Goal: Task Accomplishment & Management: Manage account settings

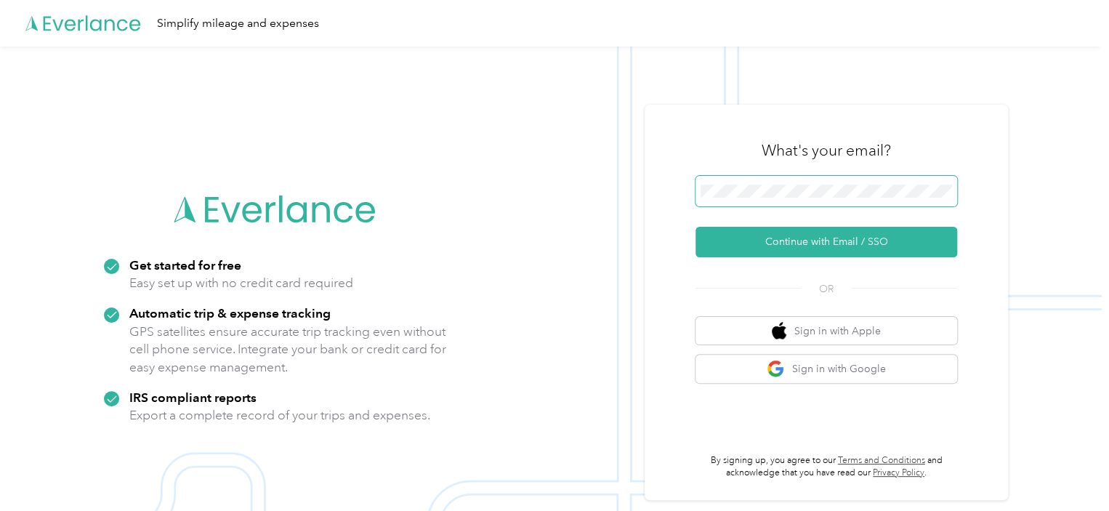
click at [837, 182] on span at bounding box center [827, 191] width 262 height 31
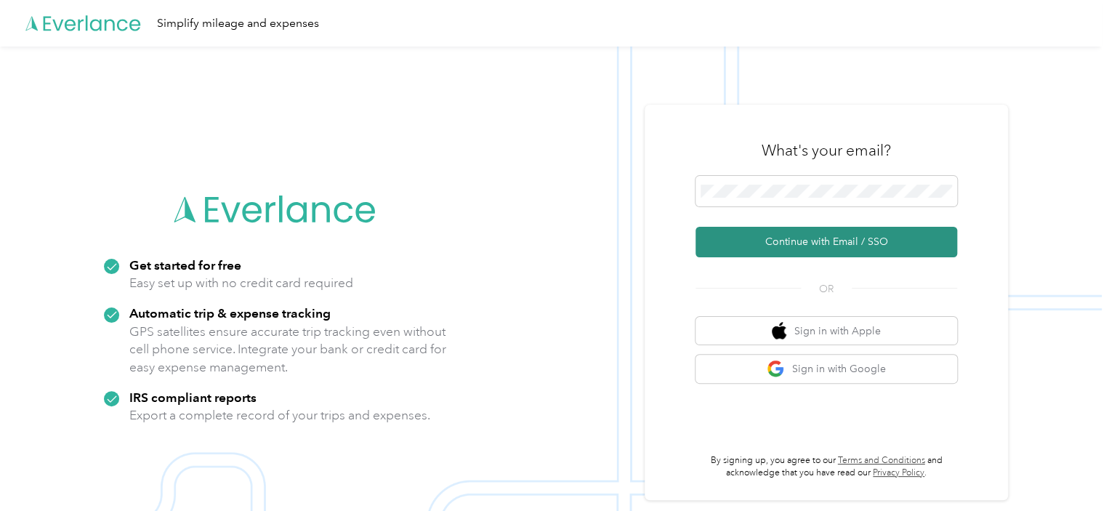
click at [827, 239] on button "Continue with Email / SSO" at bounding box center [827, 242] width 262 height 31
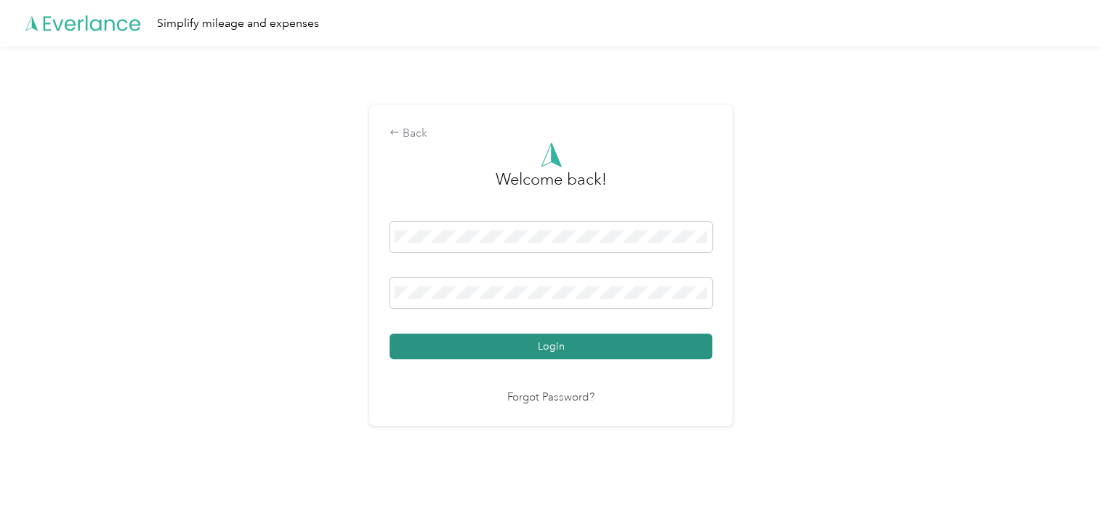
click at [546, 345] on button "Login" at bounding box center [551, 346] width 323 height 25
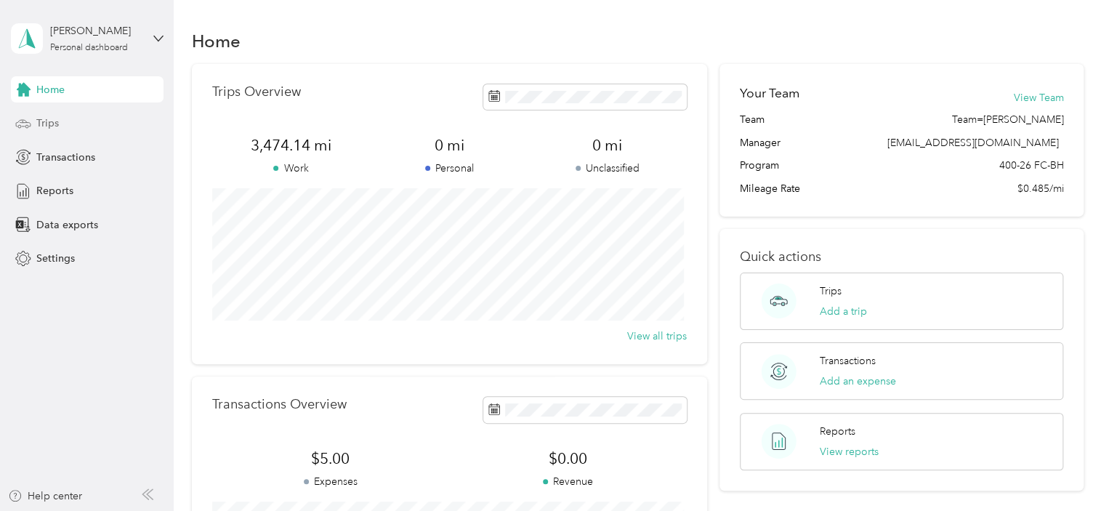
click at [47, 121] on span "Trips" at bounding box center [47, 123] width 23 height 15
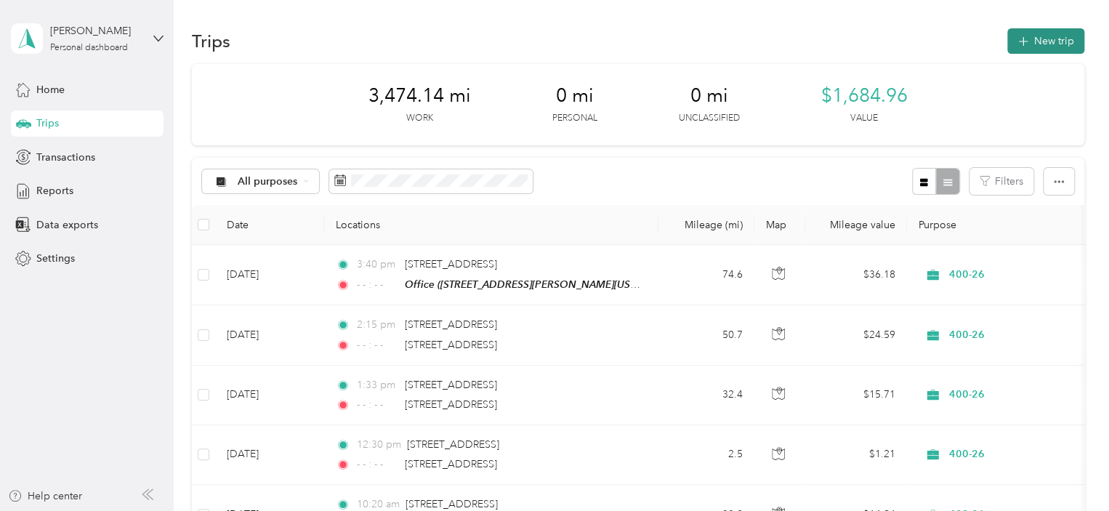
click at [1031, 34] on button "New trip" at bounding box center [1045, 40] width 77 height 25
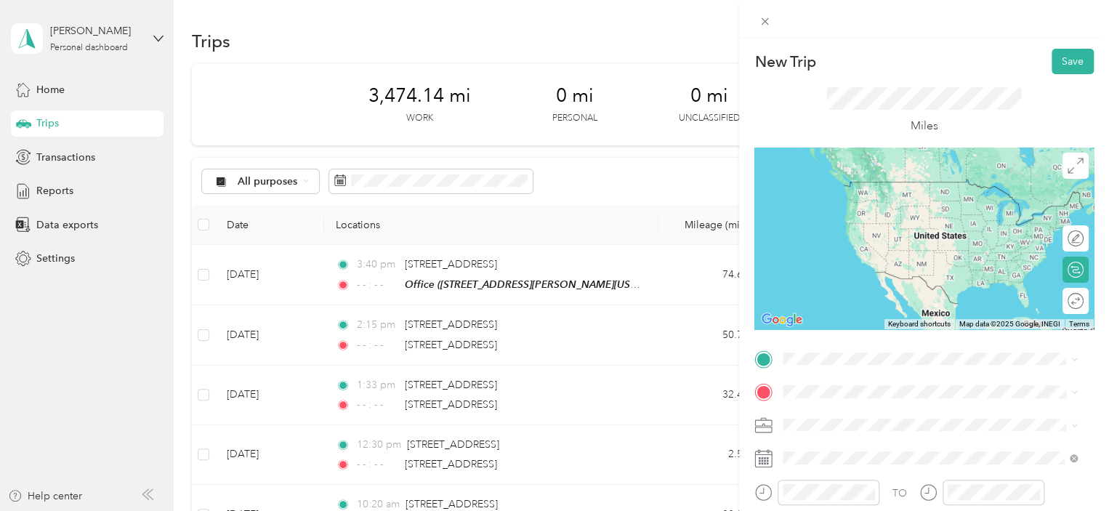
click at [839, 296] on span "[STREET_ADDRESS][PERSON_NAME][US_STATE]" at bounding box center [923, 289] width 226 height 12
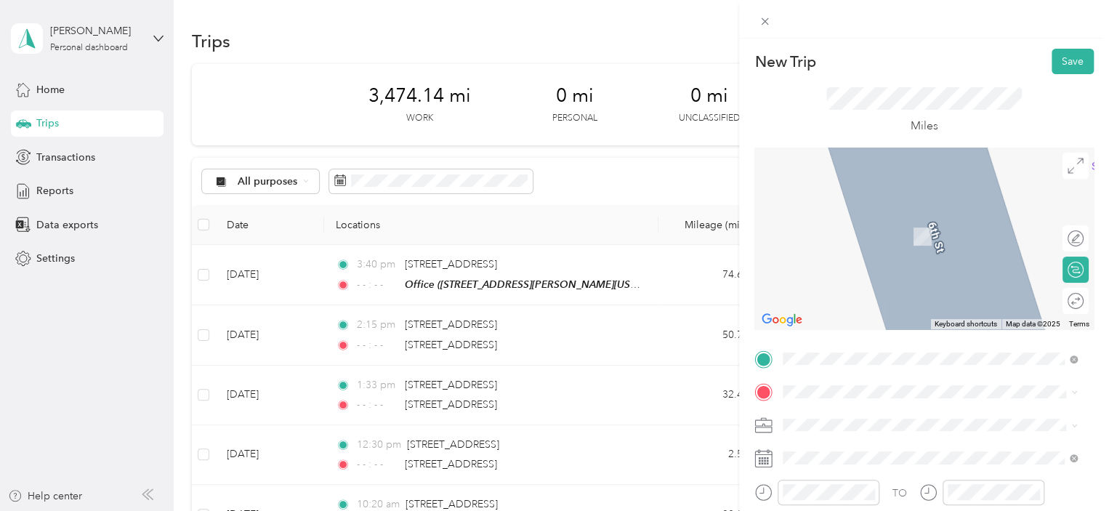
click at [884, 305] on span "[STREET_ADDRESS][US_STATE][US_STATE]" at bounding box center [909, 299] width 198 height 12
click at [926, 297] on li "M.Bodley 3830 Michigan Avenue, Bridgman, 49106, Bridgman, Michigan, United Stat…" at bounding box center [930, 274] width 305 height 46
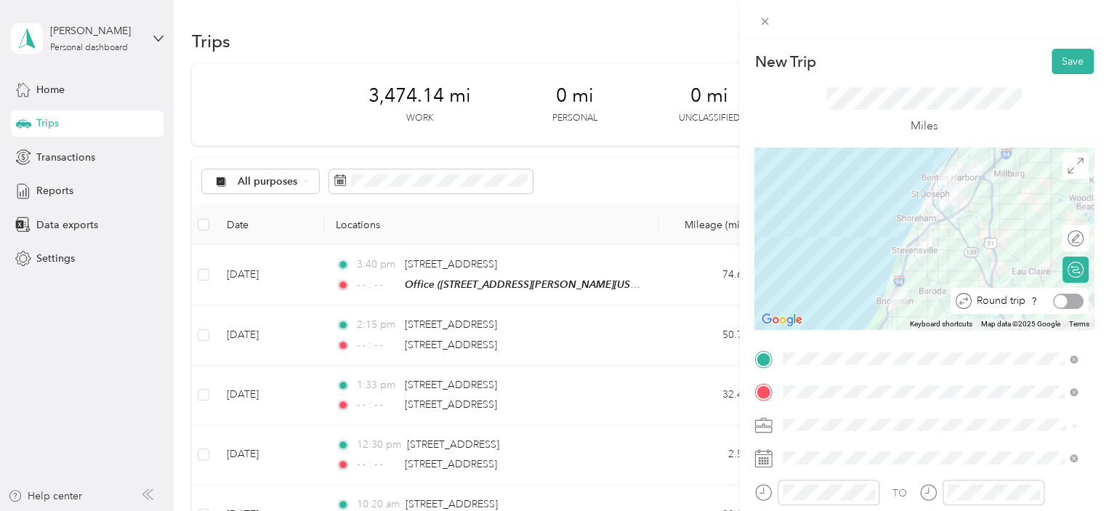
click at [1063, 302] on div at bounding box center [1068, 301] width 31 height 15
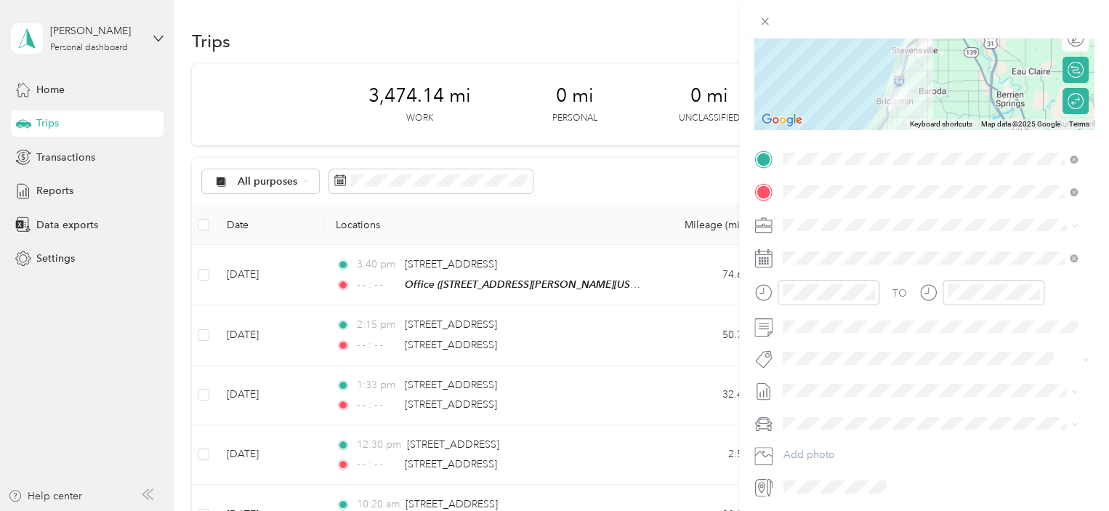
scroll to position [201, 0]
click at [810, 273] on div "400-26" at bounding box center [930, 269] width 284 height 15
click at [1035, 288] on icon "close-circle" at bounding box center [1034, 291] width 10 height 10
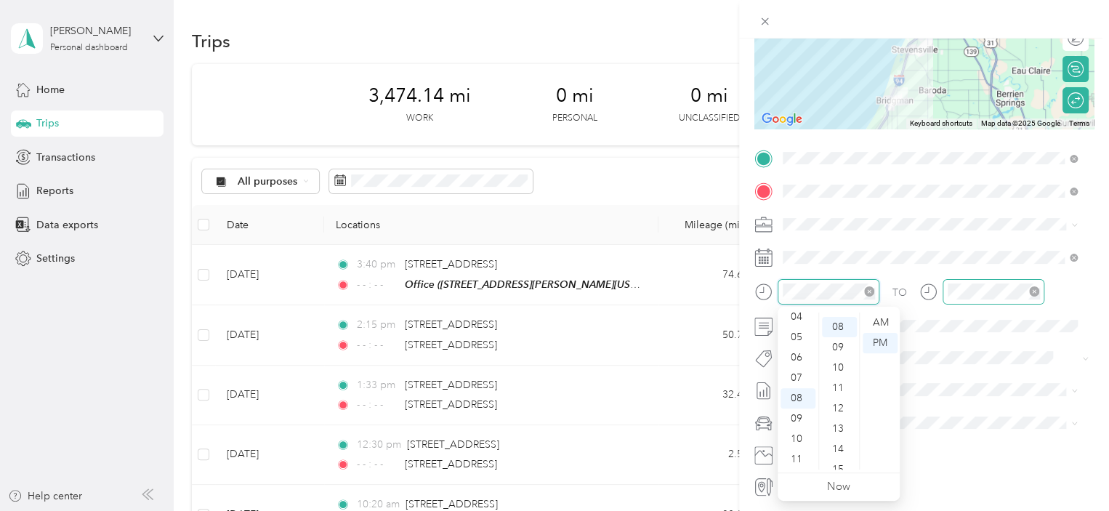
scroll to position [163, 0]
click at [772, 287] on div at bounding box center [816, 291] width 125 height 25
click at [793, 315] on div "04" at bounding box center [798, 317] width 35 height 20
click at [830, 415] on div "45" at bounding box center [839, 418] width 35 height 20
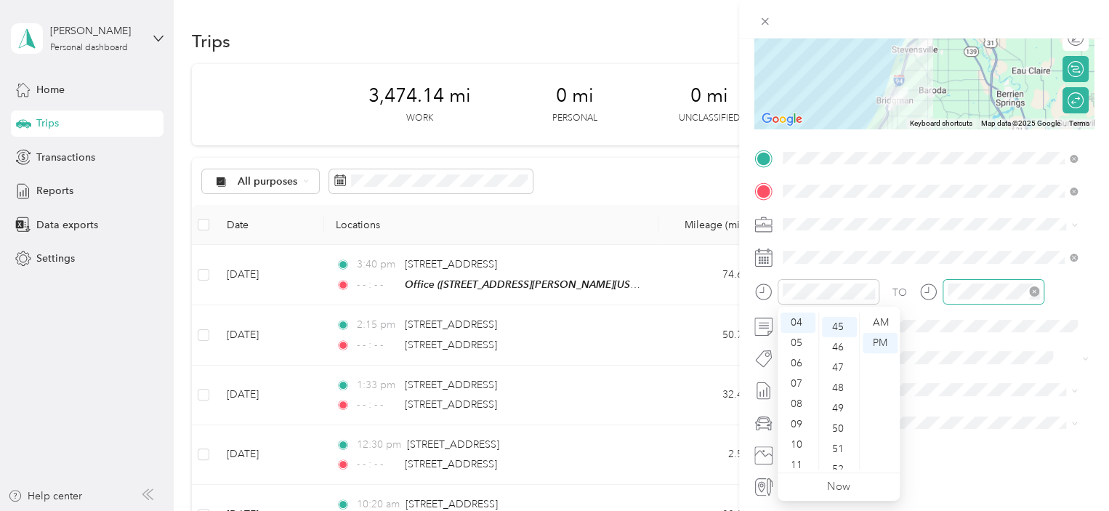
scroll to position [916, 0]
click at [881, 339] on div "PM" at bounding box center [880, 343] width 35 height 20
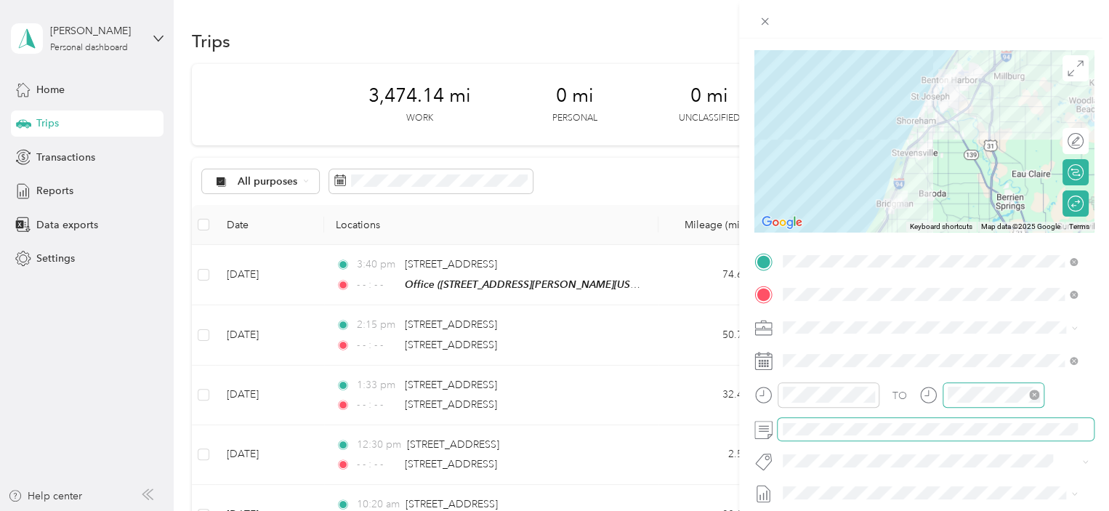
scroll to position [0, 0]
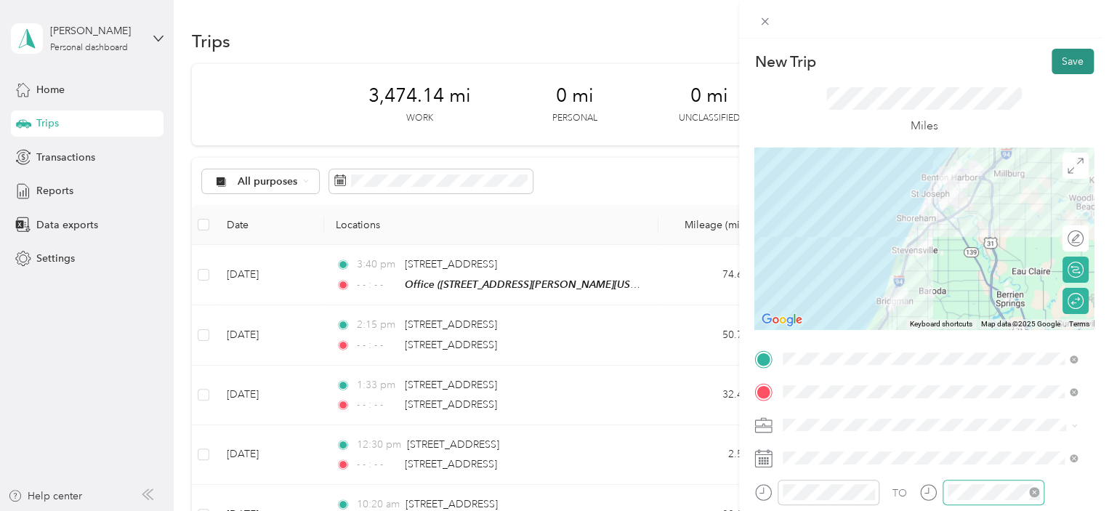
click at [1065, 57] on button "Save" at bounding box center [1073, 61] width 42 height 25
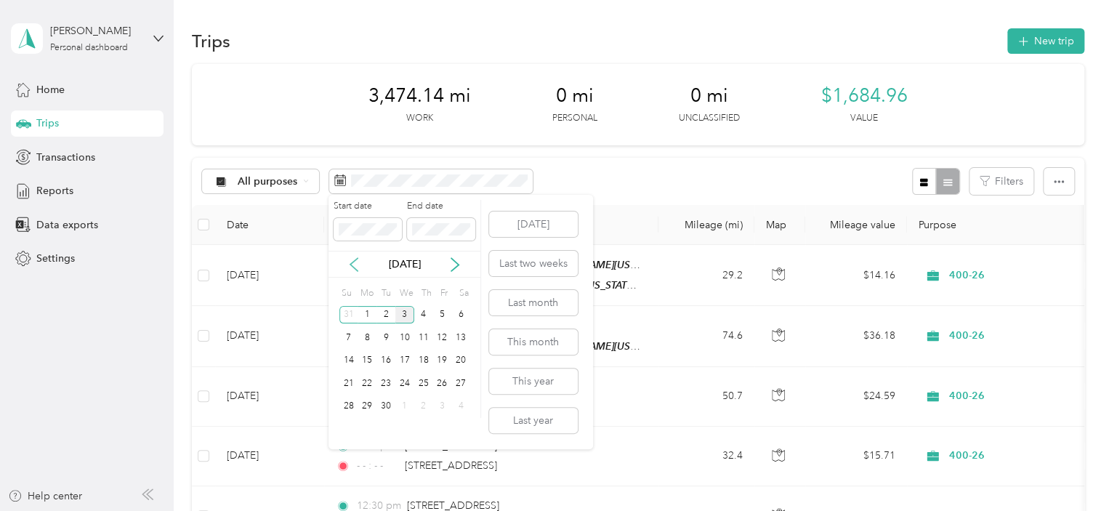
click at [358, 263] on icon at bounding box center [354, 264] width 15 height 15
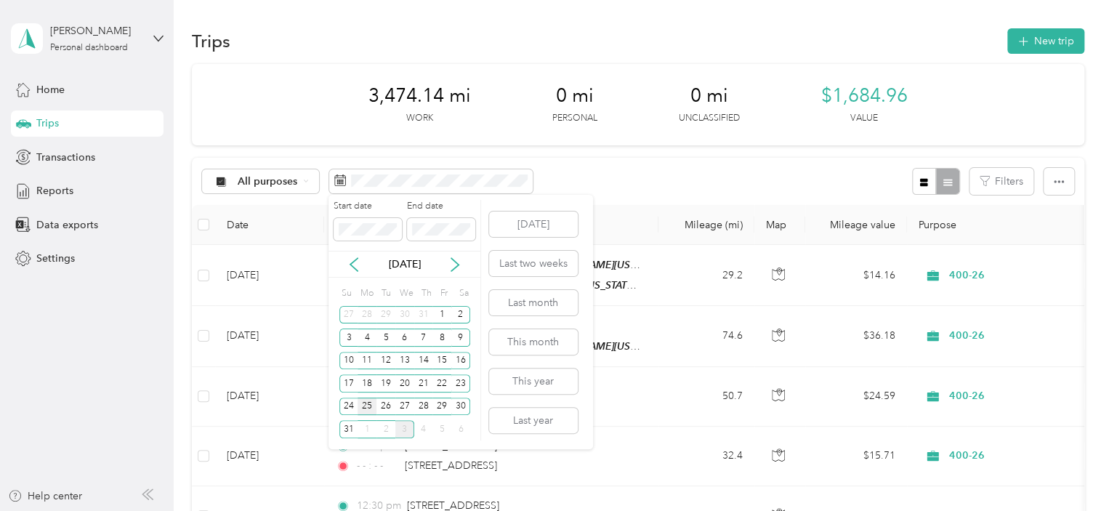
click at [366, 407] on div "25" at bounding box center [367, 407] width 19 height 18
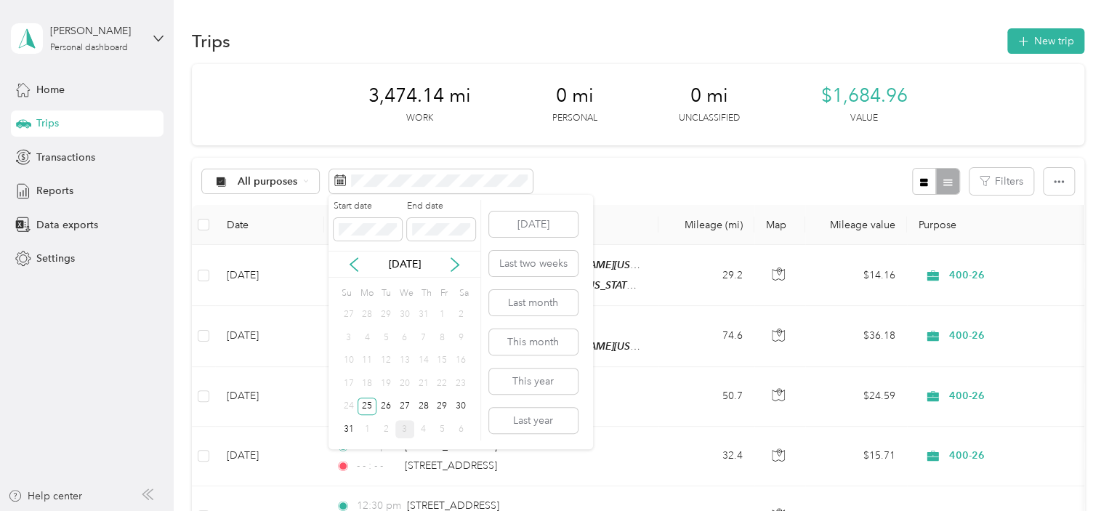
click at [405, 428] on div "3" at bounding box center [404, 429] width 19 height 18
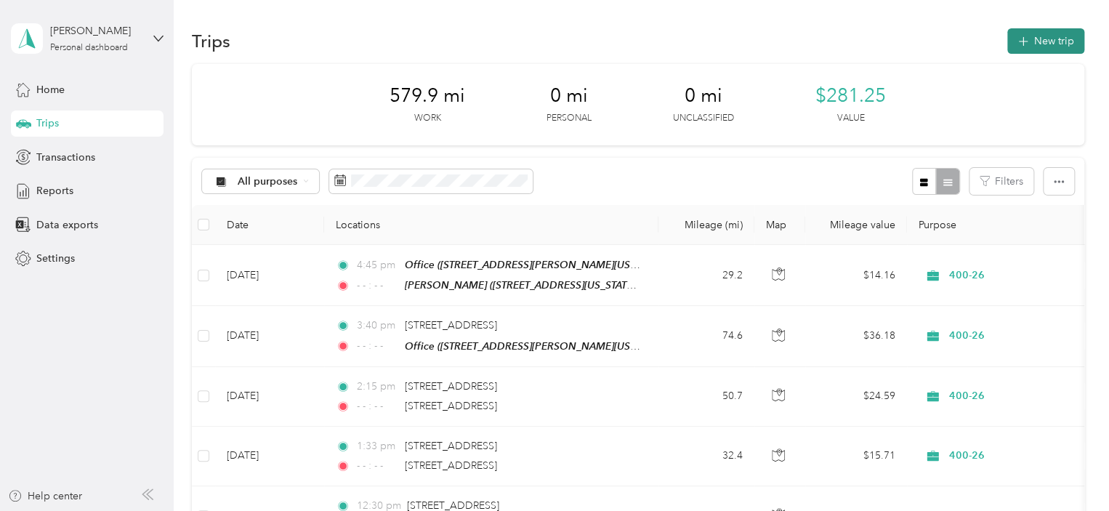
click at [1029, 39] on button "New trip" at bounding box center [1045, 40] width 77 height 25
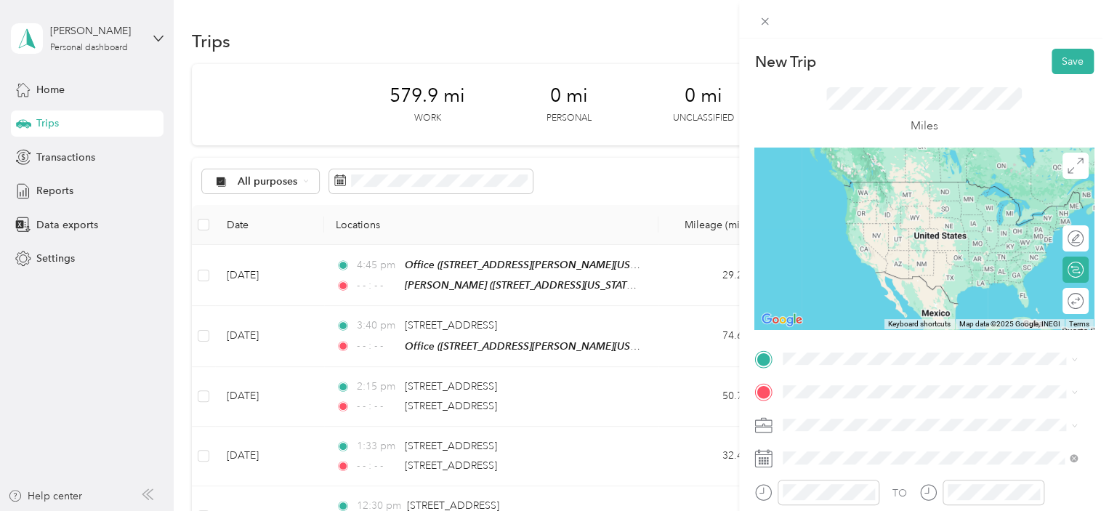
click at [916, 300] on div "Office [STREET_ADDRESS][PERSON_NAME][US_STATE]" at bounding box center [923, 285] width 226 height 31
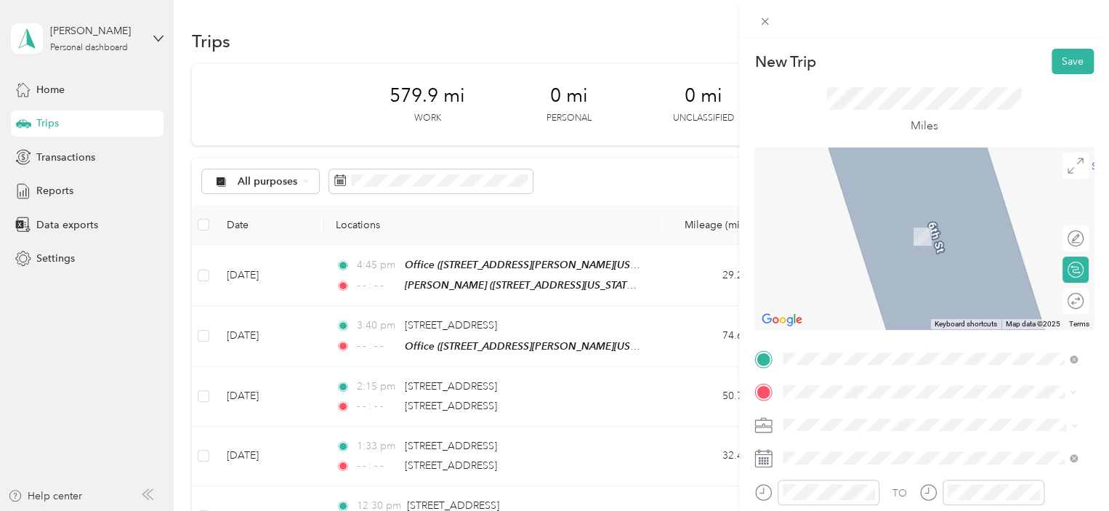
click at [886, 251] on span "7317 103rd Avenue South Haven, Michigan 49090, United States" at bounding box center [882, 244] width 145 height 13
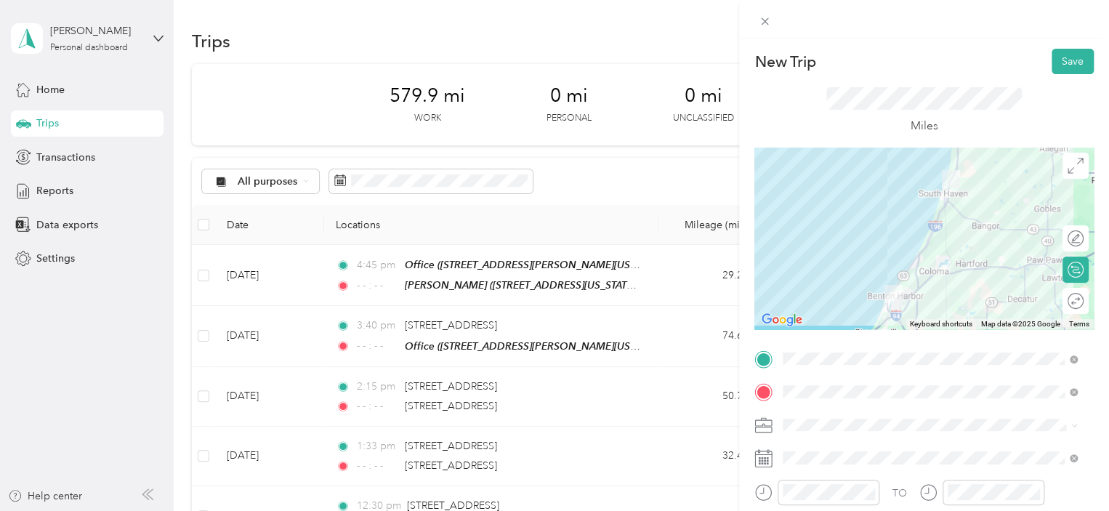
click at [805, 370] on span "400-26" at bounding box center [804, 368] width 32 height 12
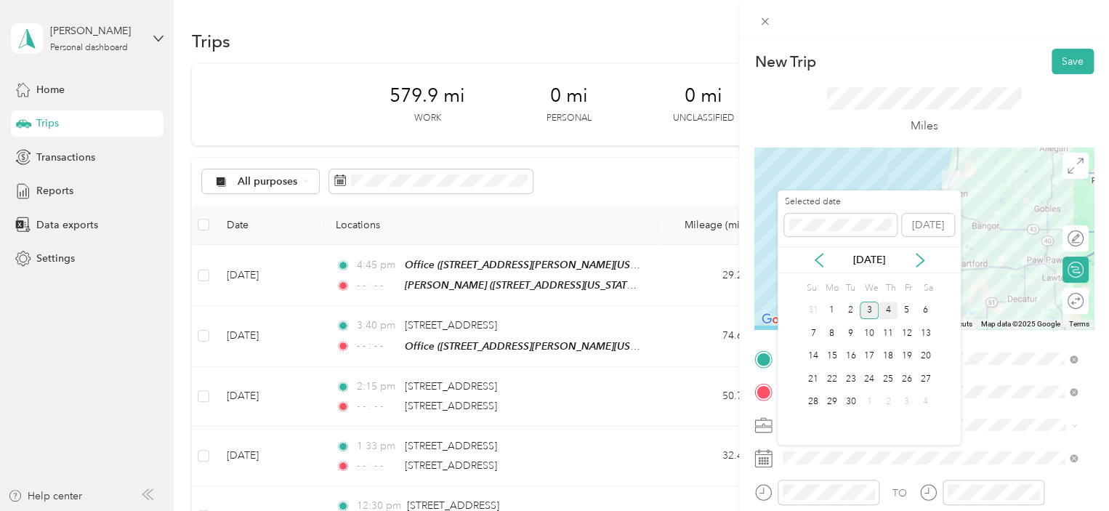
click at [893, 307] on div "4" at bounding box center [888, 311] width 19 height 18
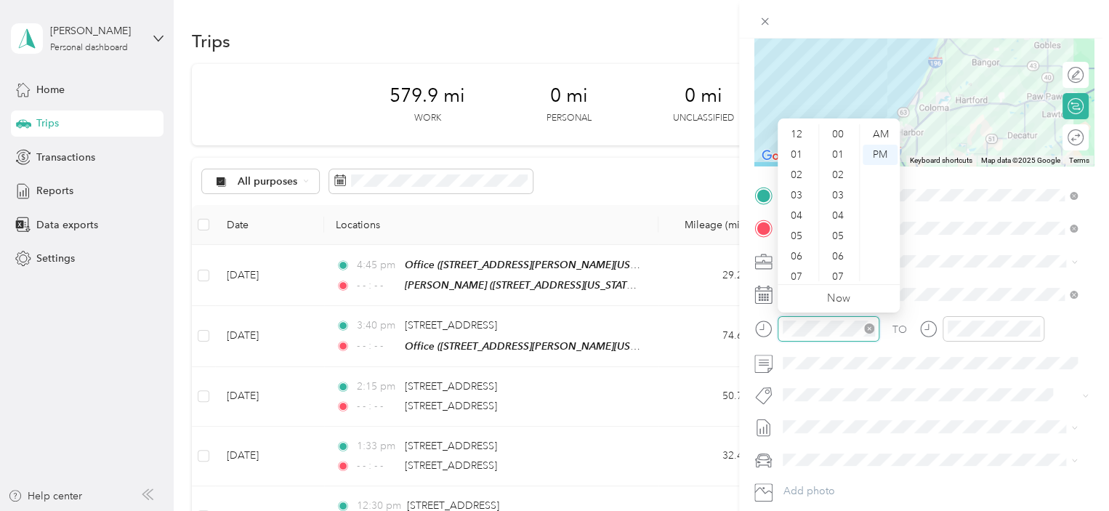
scroll to position [87, 0]
click at [792, 212] on div "08" at bounding box center [798, 210] width 35 height 20
click at [837, 214] on div "30" at bounding box center [839, 214] width 35 height 20
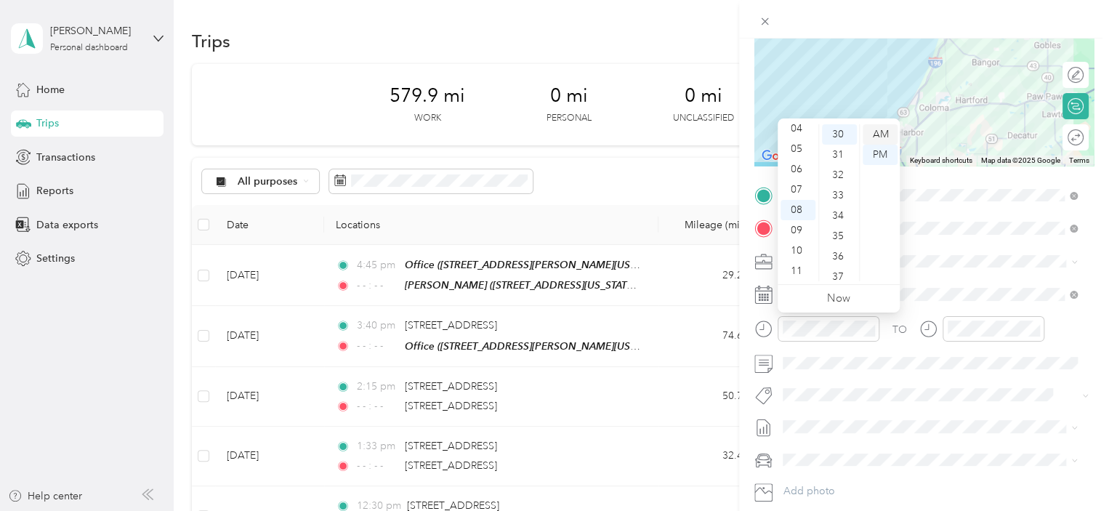
click at [888, 132] on div "AM" at bounding box center [880, 134] width 35 height 20
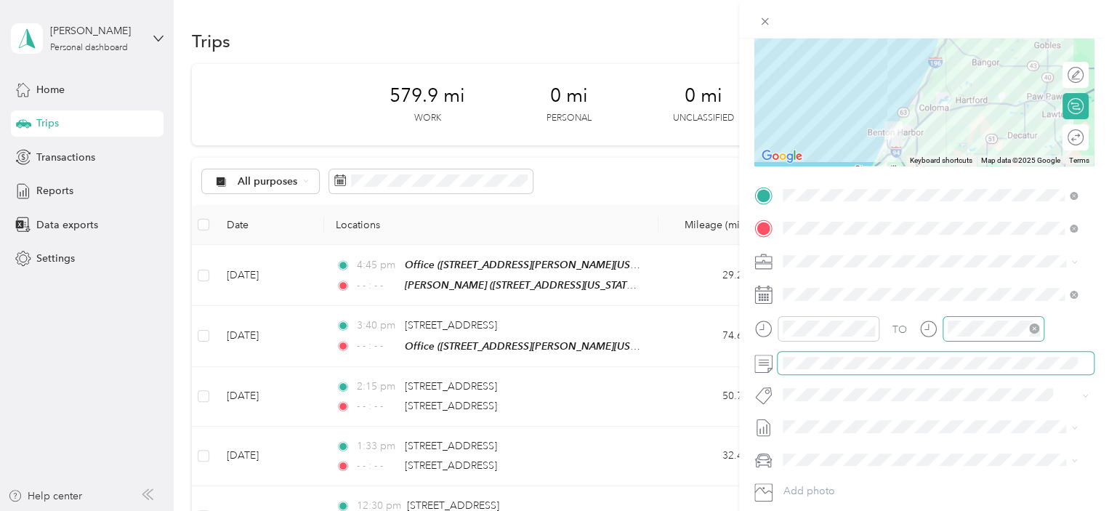
click at [1036, 329] on icon "close-circle" at bounding box center [1034, 328] width 10 height 10
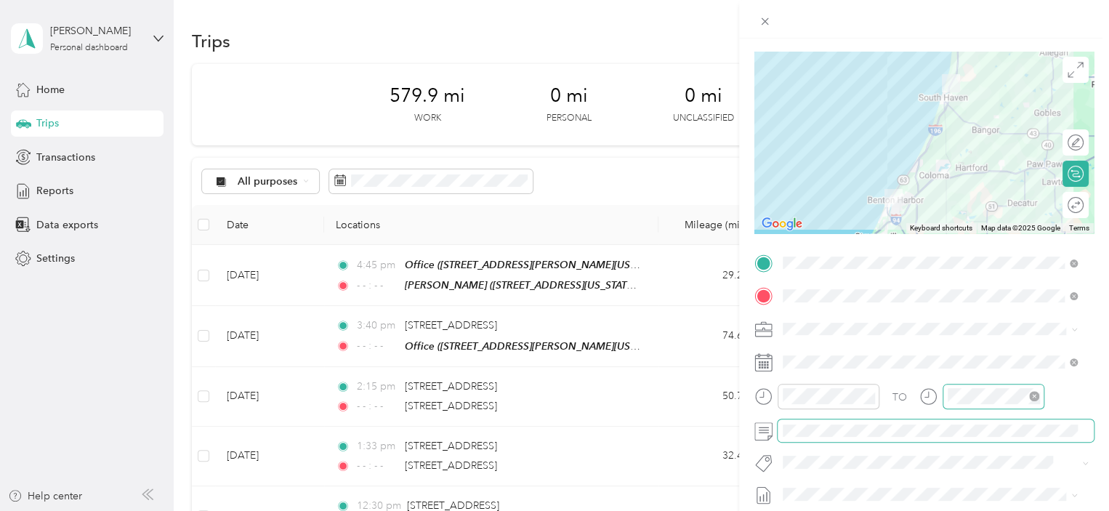
scroll to position [0, 0]
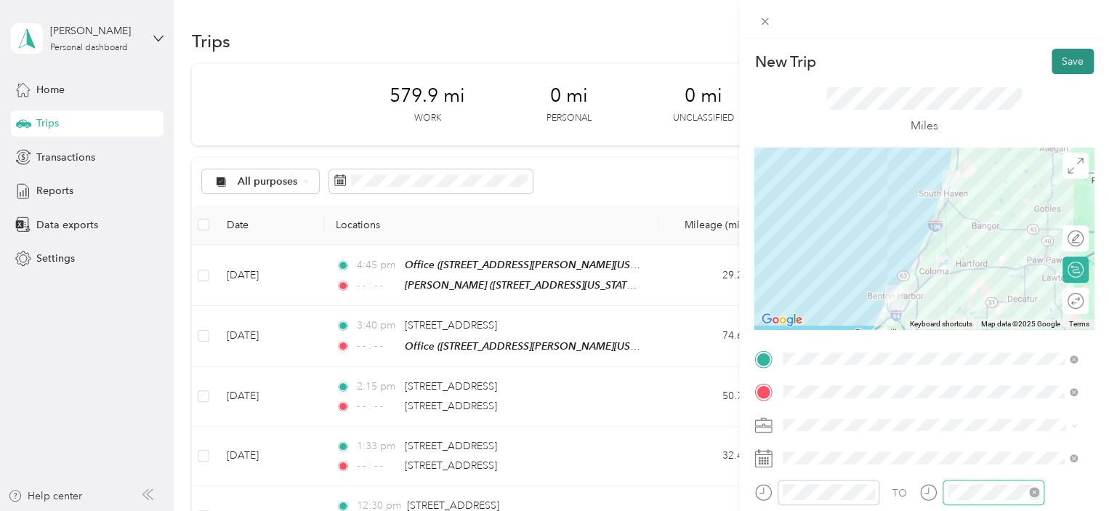
click at [1056, 66] on button "Save" at bounding box center [1073, 61] width 42 height 25
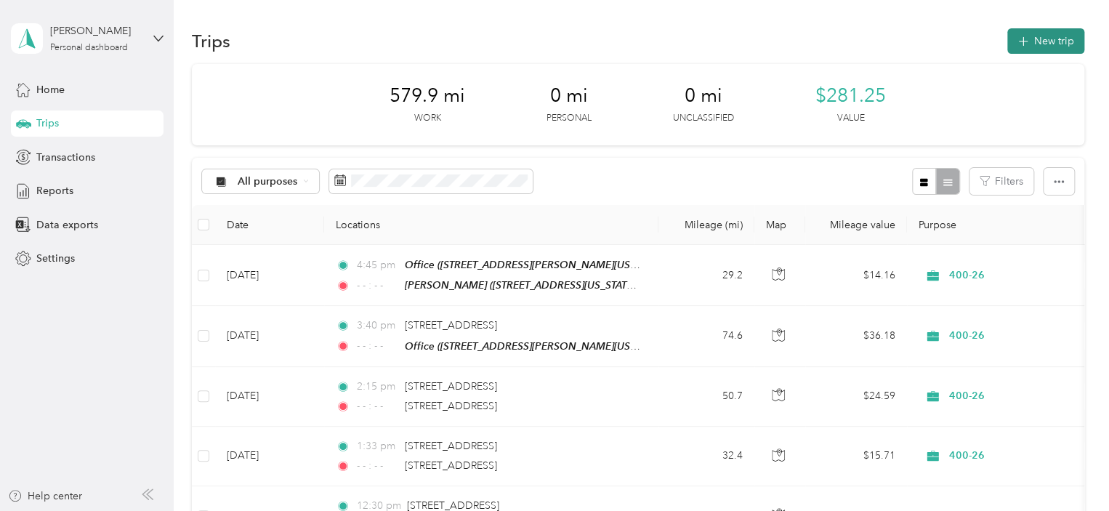
click at [1026, 40] on icon "button" at bounding box center [1023, 41] width 17 height 17
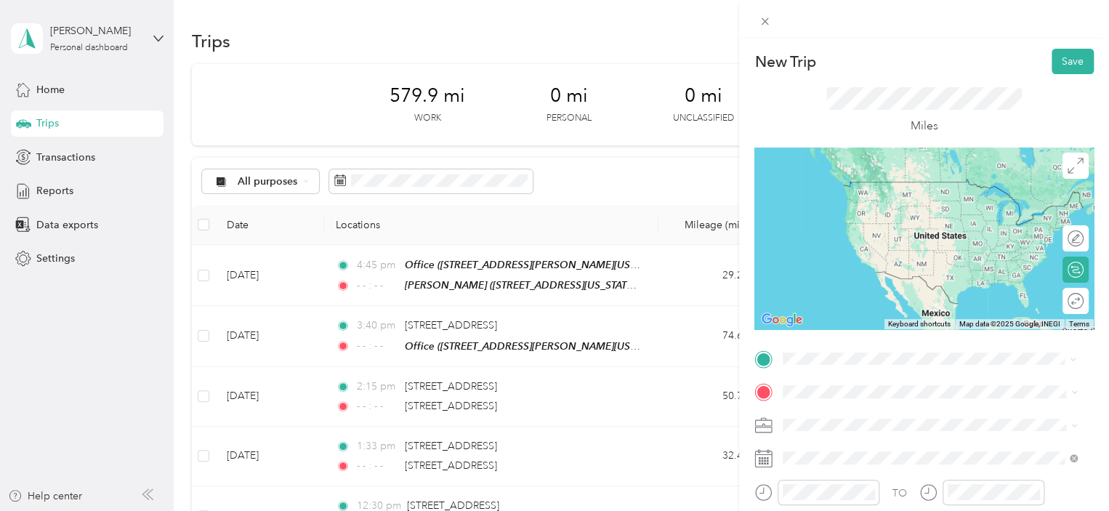
click at [906, 218] on span "7317 103rd Avenue South Haven, Michigan 49090, United States" at bounding box center [882, 211] width 145 height 13
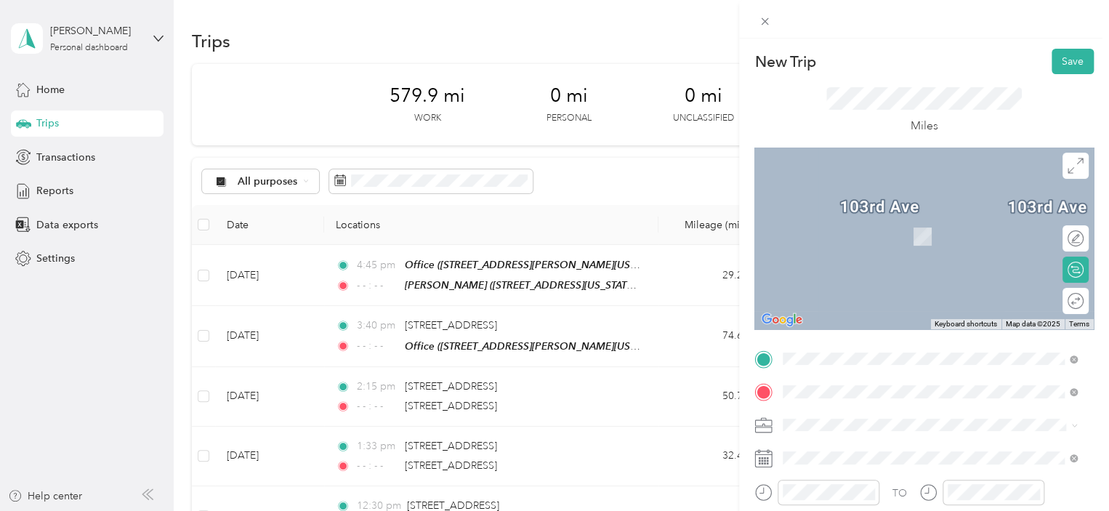
click at [906, 222] on span "212 East Paw Paw Street Paw Paw, Michigan 49079, United States" at bounding box center [882, 215] width 145 height 13
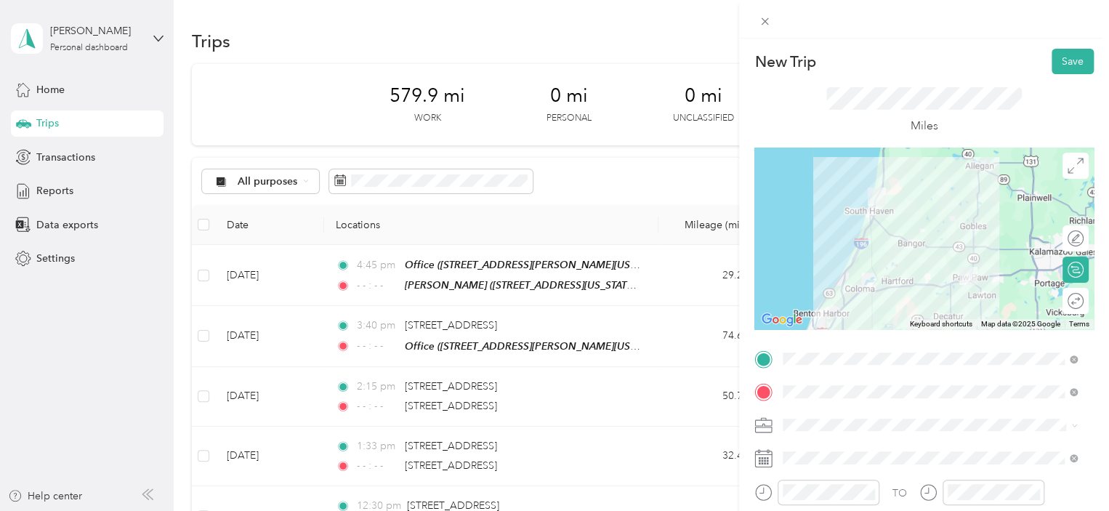
click at [820, 371] on div "400-26" at bounding box center [930, 367] width 284 height 15
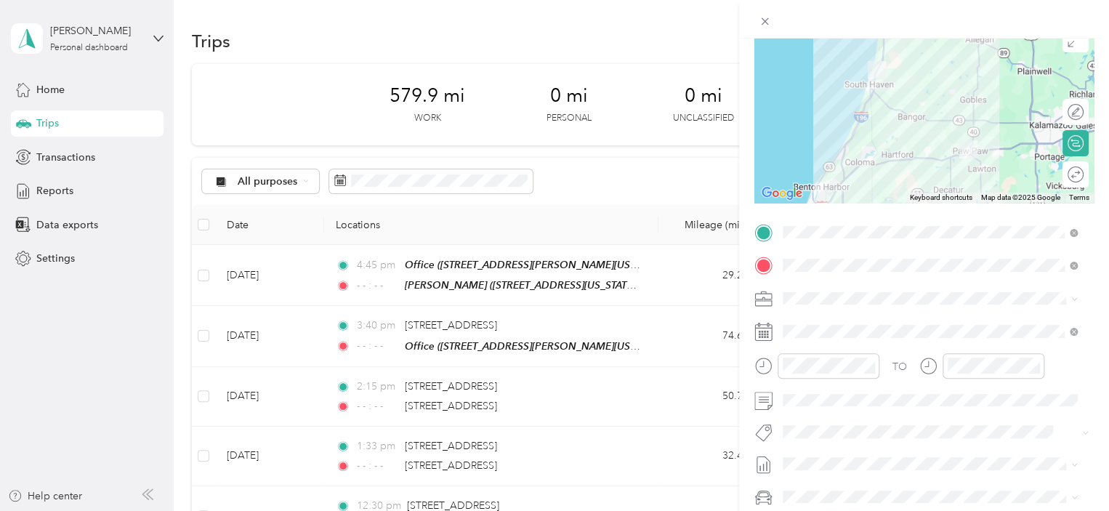
scroll to position [128, 0]
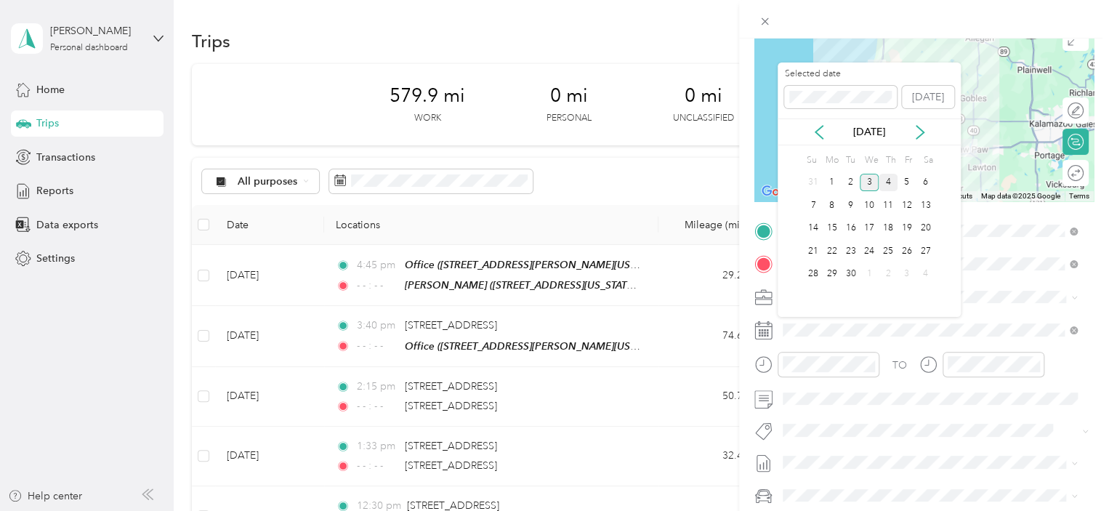
click at [889, 183] on div "4" at bounding box center [888, 183] width 19 height 18
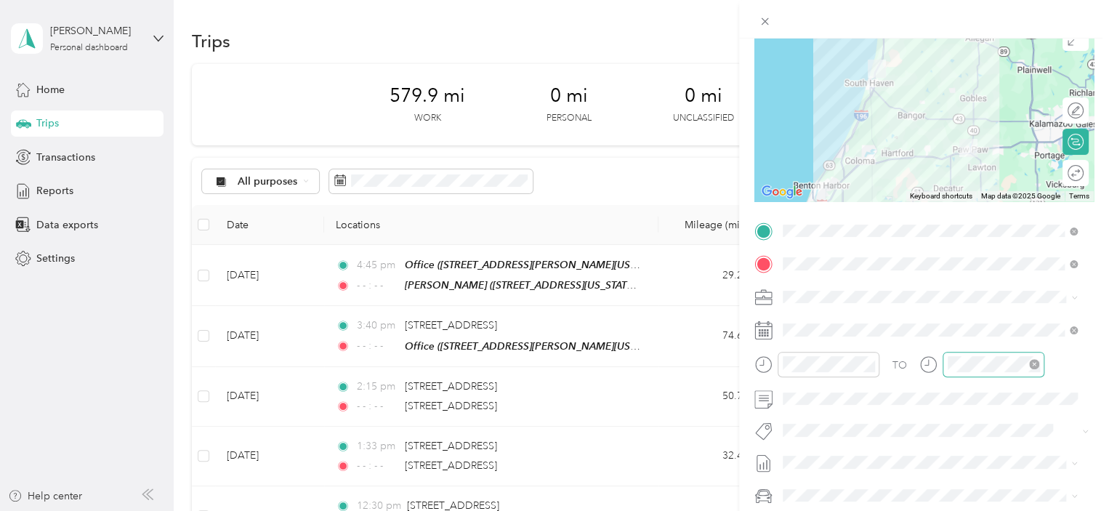
click at [1035, 366] on icon "close-circle" at bounding box center [1034, 364] width 10 height 10
click at [765, 361] on div at bounding box center [816, 364] width 125 height 25
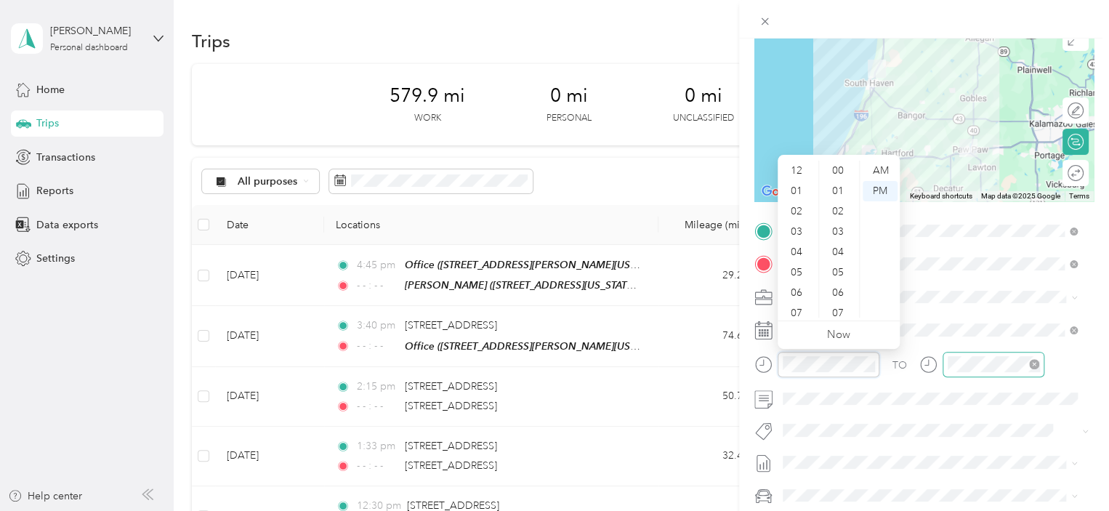
scroll to position [87, 0]
click at [792, 267] on div "09" at bounding box center [798, 267] width 35 height 20
click at [840, 257] on div "30" at bounding box center [839, 256] width 35 height 20
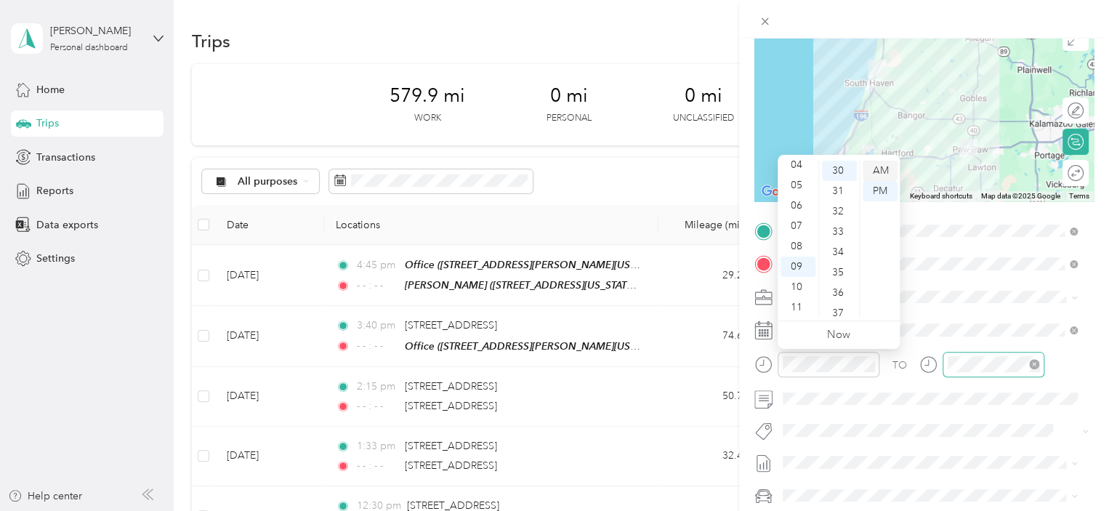
click at [877, 175] on div "AM" at bounding box center [880, 171] width 35 height 20
click at [879, 171] on div "AM" at bounding box center [880, 171] width 35 height 20
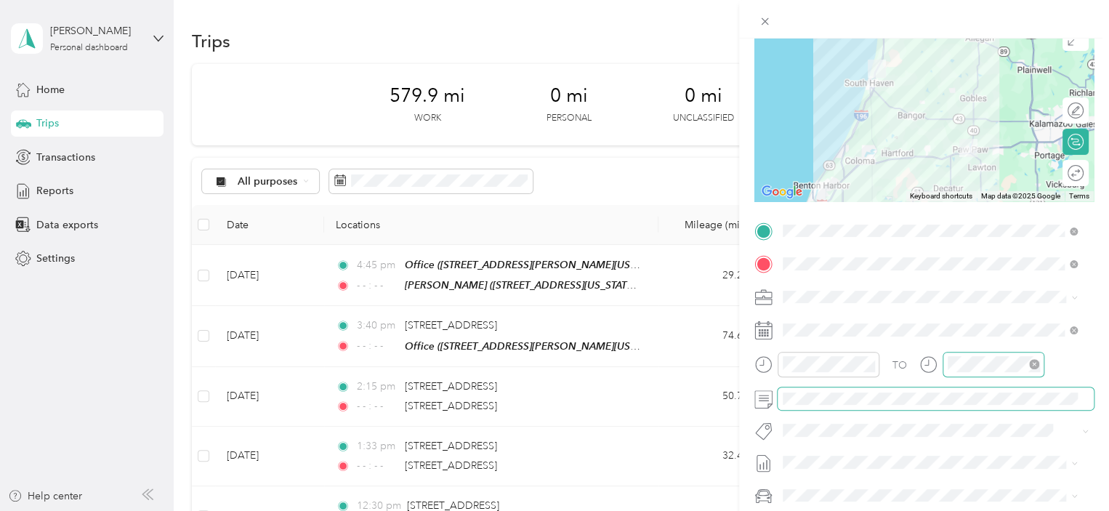
scroll to position [0, 0]
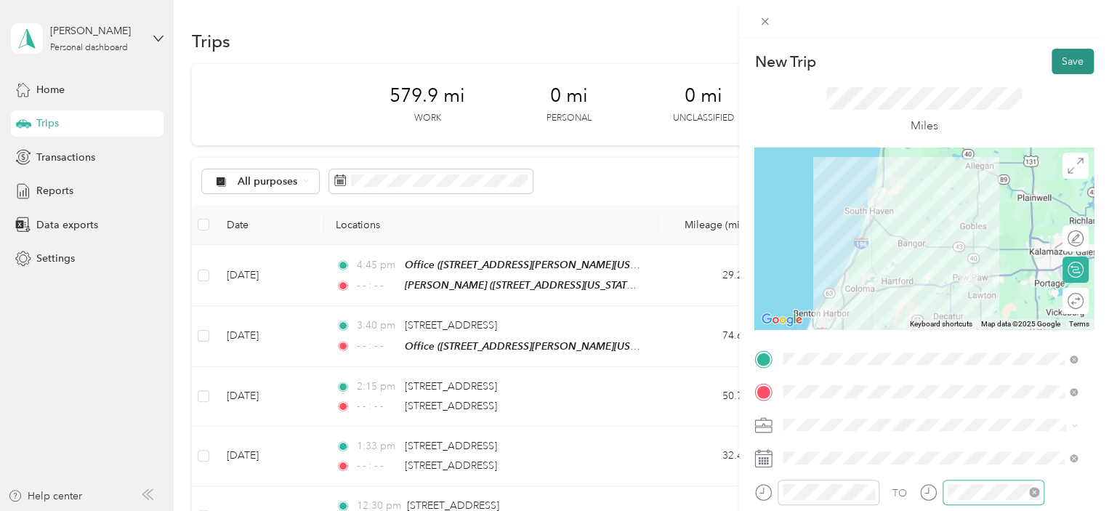
click at [1063, 70] on button "Save" at bounding box center [1073, 61] width 42 height 25
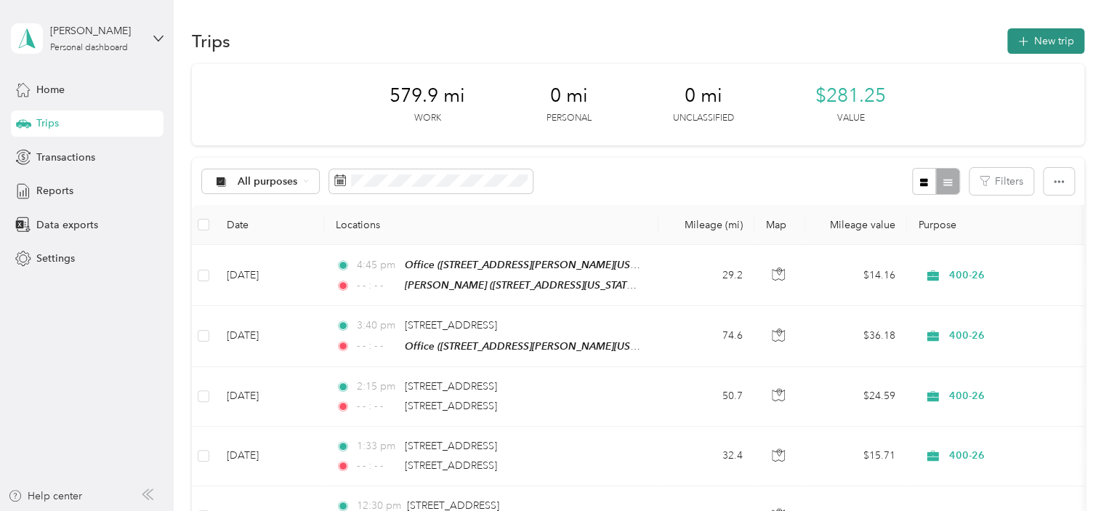
click at [1047, 43] on button "New trip" at bounding box center [1045, 40] width 77 height 25
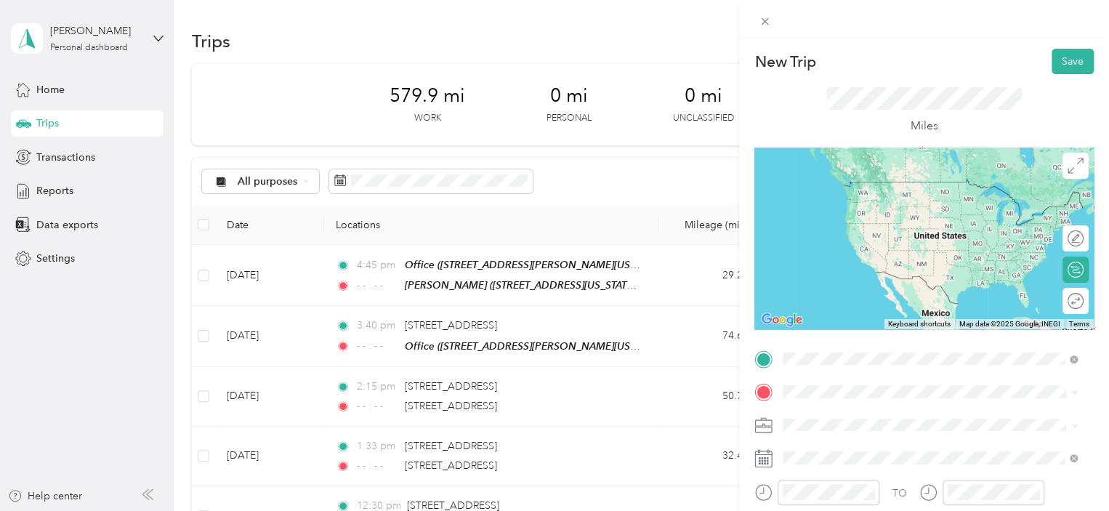
click at [861, 218] on span "7317 103rd Avenue South Haven, Michigan 49090, United States" at bounding box center [882, 211] width 145 height 13
click at [956, 188] on span "212 East Paw Paw Street Paw Paw, Michigan 49079, United States" at bounding box center [882, 181] width 145 height 13
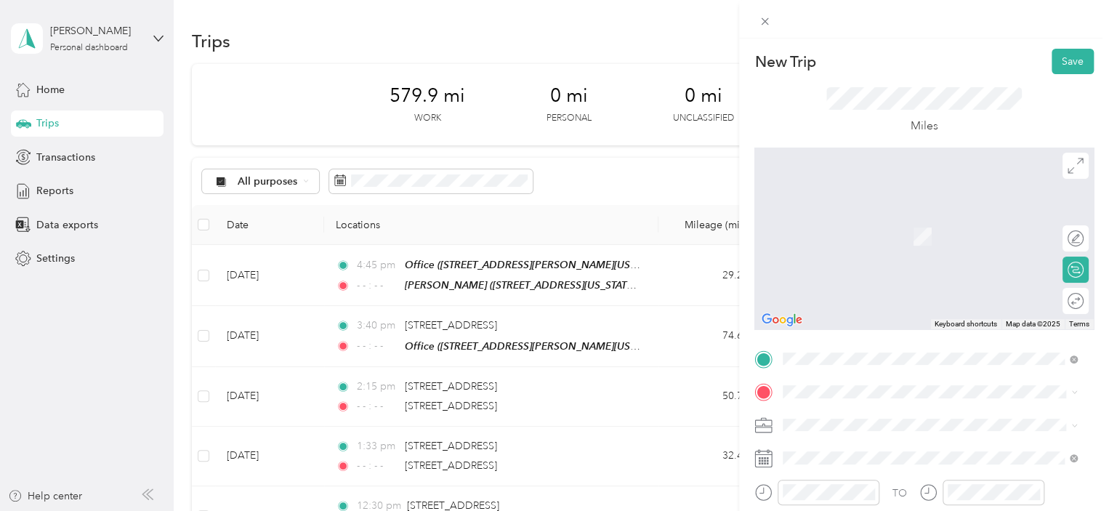
click at [1089, 236] on form "New Trip Save This trip cannot be edited because it is either under review, app…" at bounding box center [924, 374] width 370 height 650
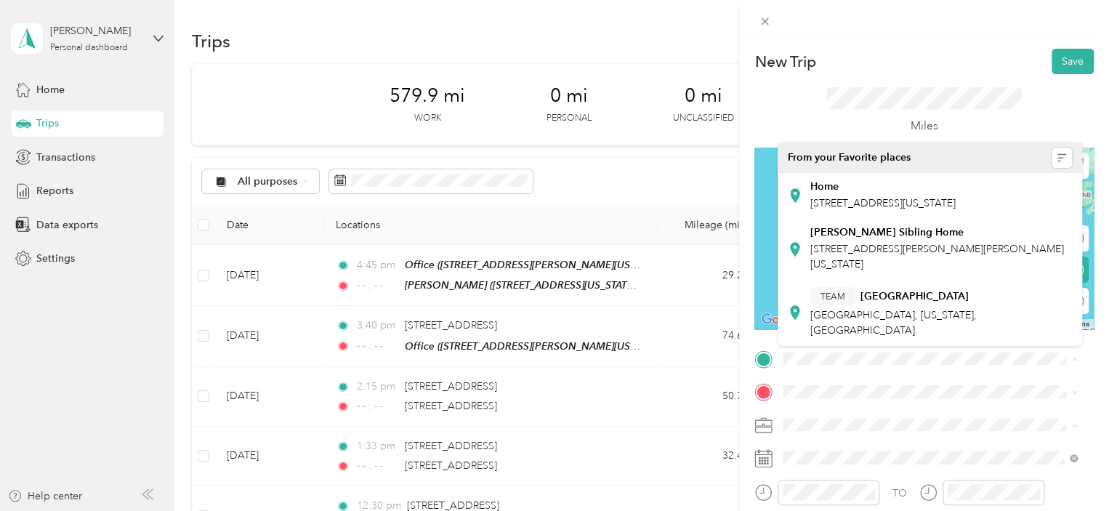
click at [505, 180] on div "New Trip Save This trip cannot be edited because it is either under review, app…" at bounding box center [554, 255] width 1109 height 511
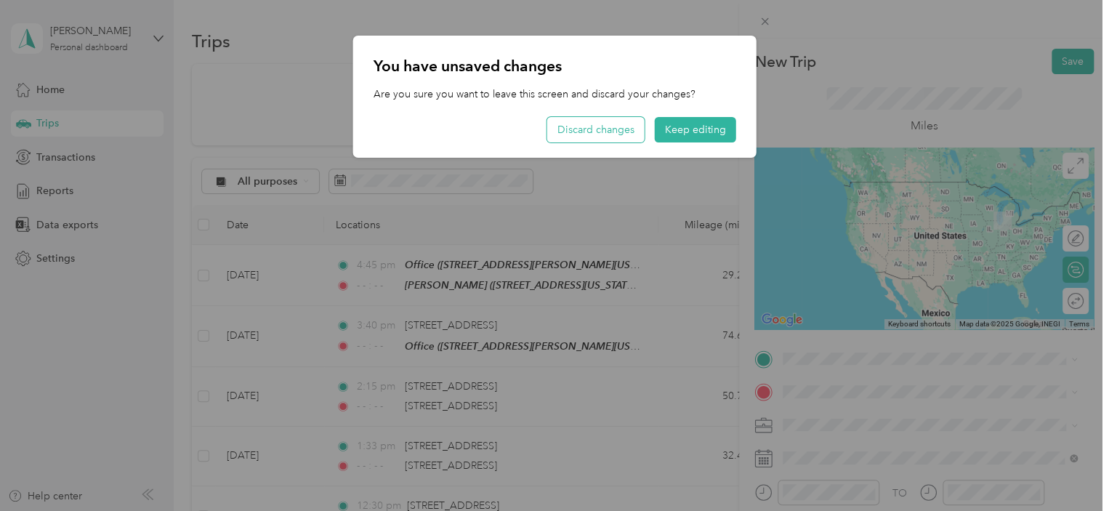
click at [609, 134] on button "Discard changes" at bounding box center [595, 129] width 97 height 25
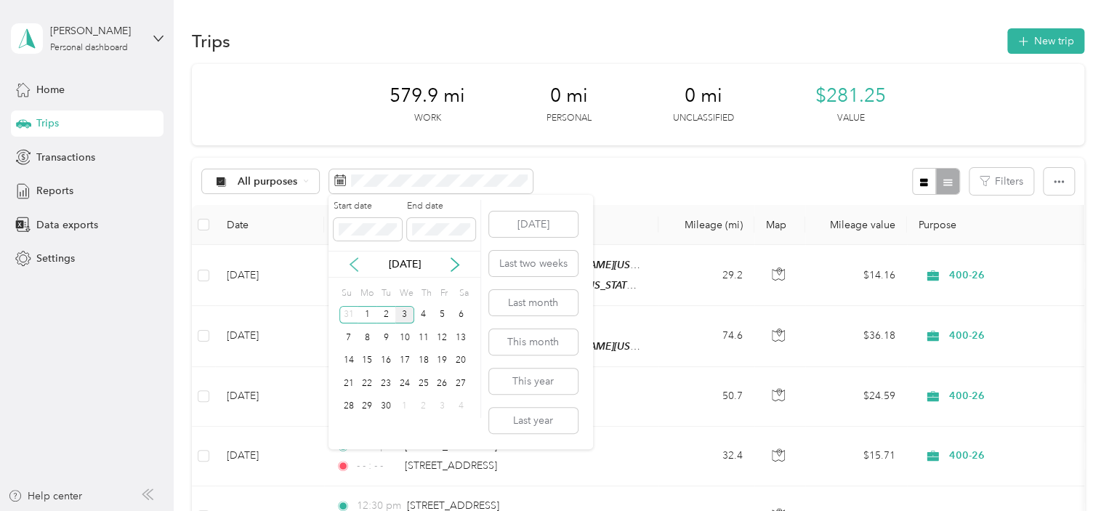
click at [353, 266] on icon at bounding box center [353, 264] width 7 height 13
click at [360, 403] on div "25" at bounding box center [367, 407] width 19 height 18
click at [445, 428] on div "5" at bounding box center [441, 429] width 19 height 18
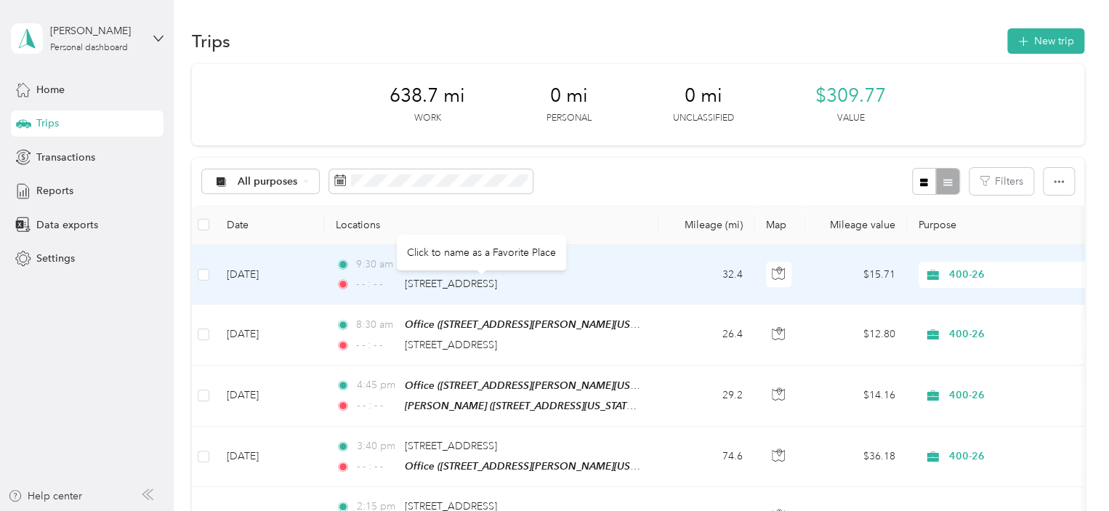
click at [454, 276] on div "[STREET_ADDRESS]" at bounding box center [451, 284] width 92 height 16
click at [323, 286] on td "[DATE]" at bounding box center [269, 275] width 109 height 60
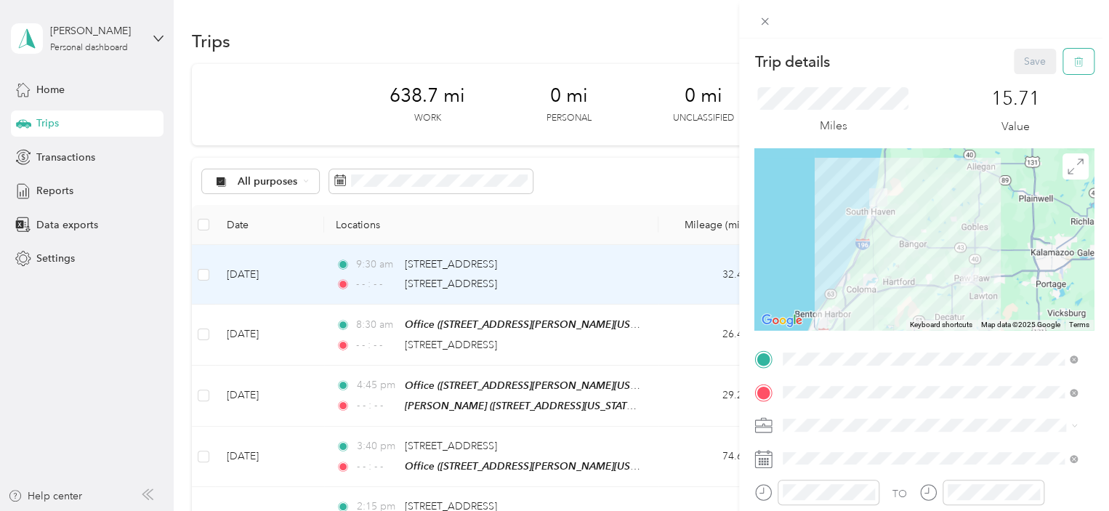
click at [1075, 63] on button "button" at bounding box center [1078, 61] width 31 height 25
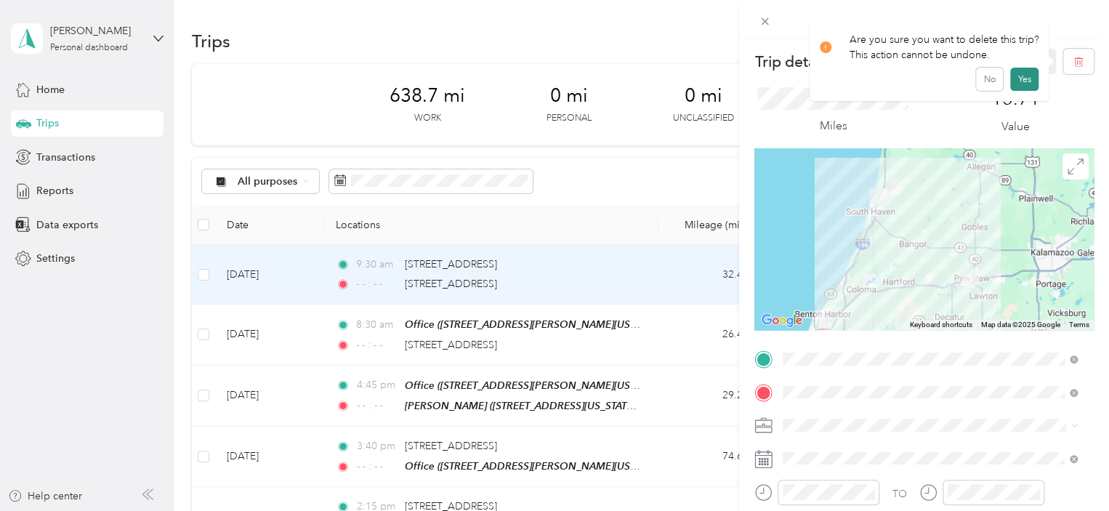
click at [1013, 77] on button "Yes" at bounding box center [1024, 79] width 28 height 23
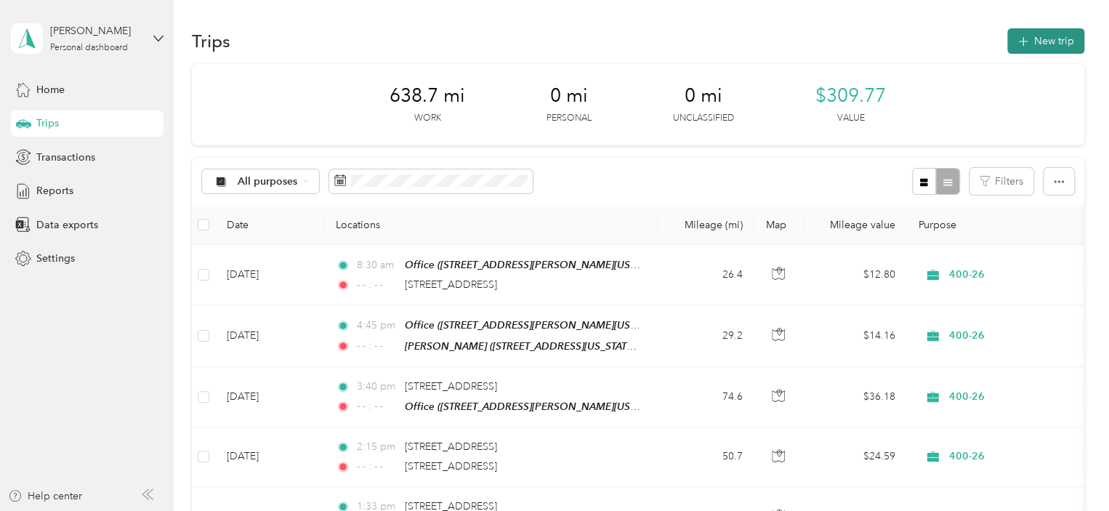
click at [1023, 49] on button "New trip" at bounding box center [1045, 40] width 77 height 25
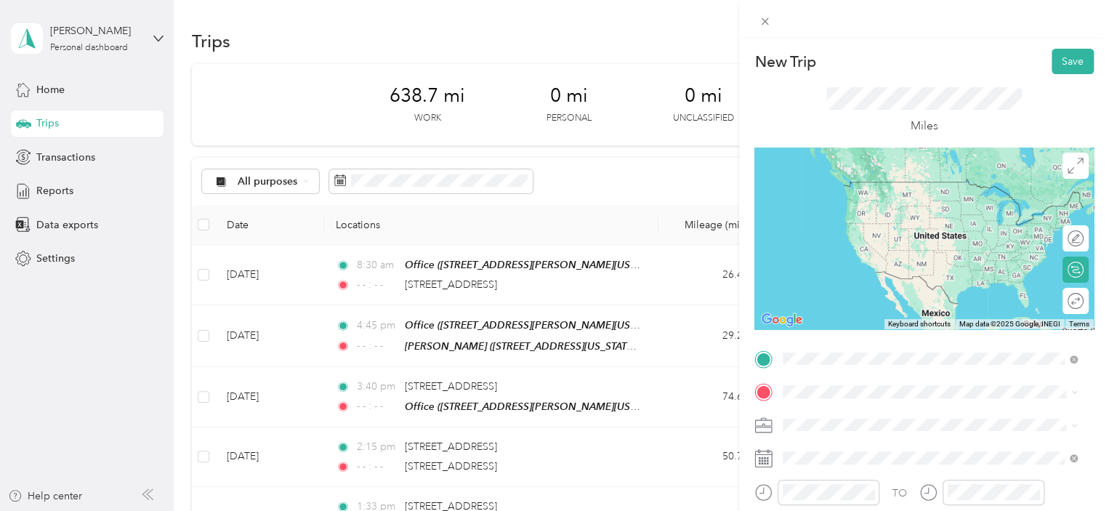
click at [893, 218] on span "7317 103rd Avenue South Haven, Michigan 49090, United States" at bounding box center [882, 211] width 145 height 13
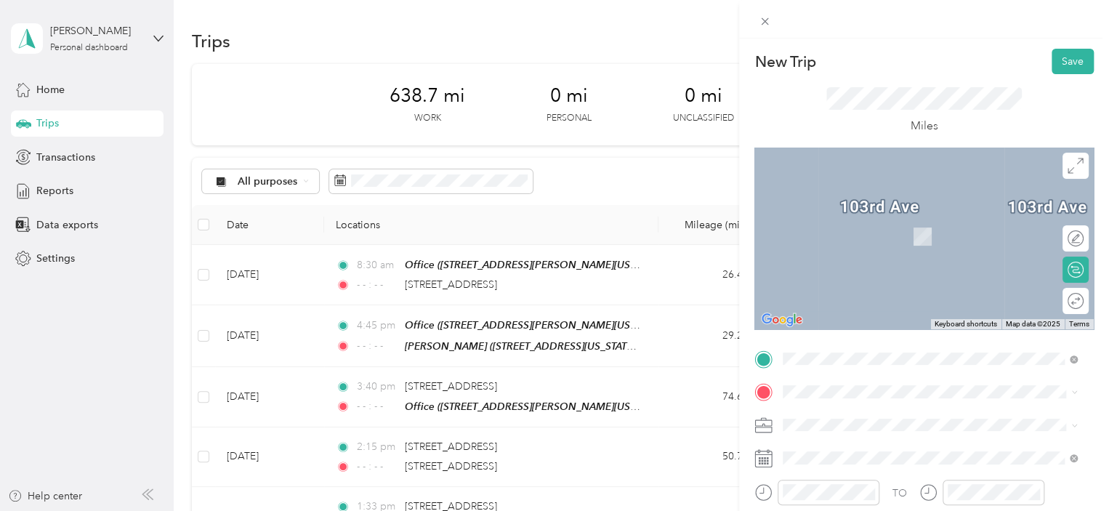
click at [876, 214] on span "212 East Paw Paw Street Paw Paw, Michigan 49079, United States" at bounding box center [882, 207] width 145 height 13
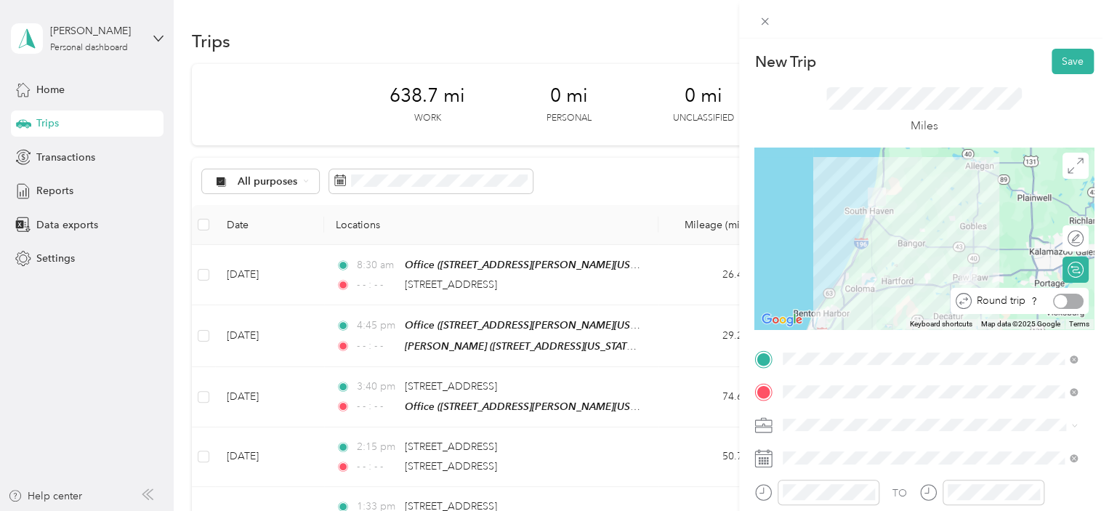
click at [1062, 305] on div at bounding box center [1068, 301] width 31 height 15
click at [833, 379] on ol "pgm in note 400-26 Personal" at bounding box center [930, 367] width 305 height 76
click at [798, 372] on div "400-26" at bounding box center [930, 366] width 284 height 15
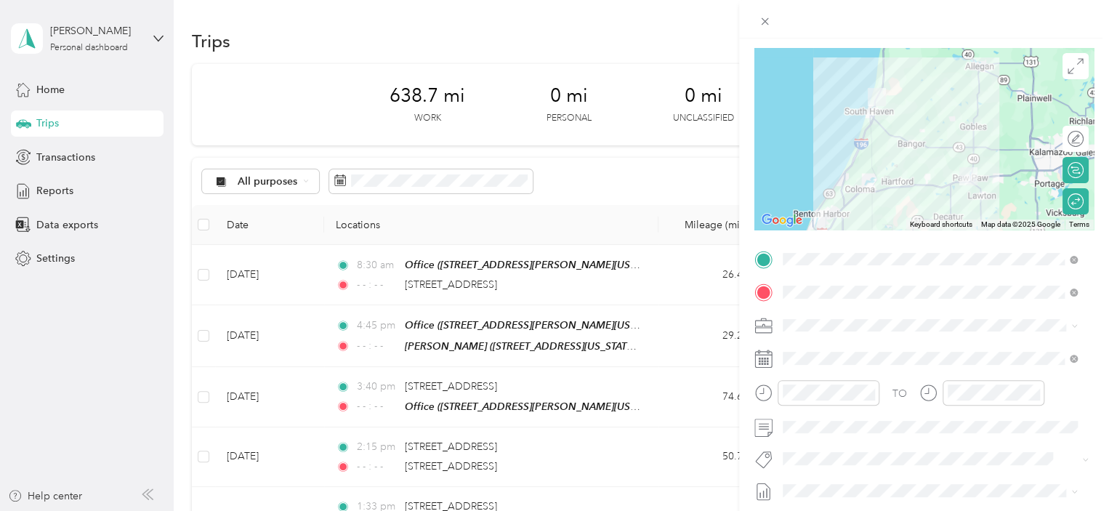
scroll to position [118, 0]
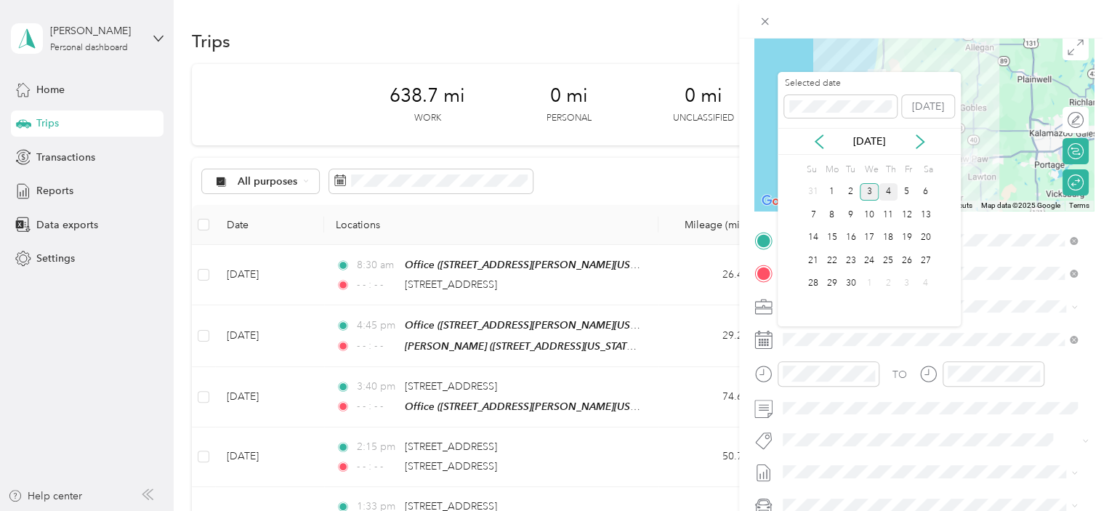
click at [886, 188] on div "4" at bounding box center [888, 192] width 19 height 18
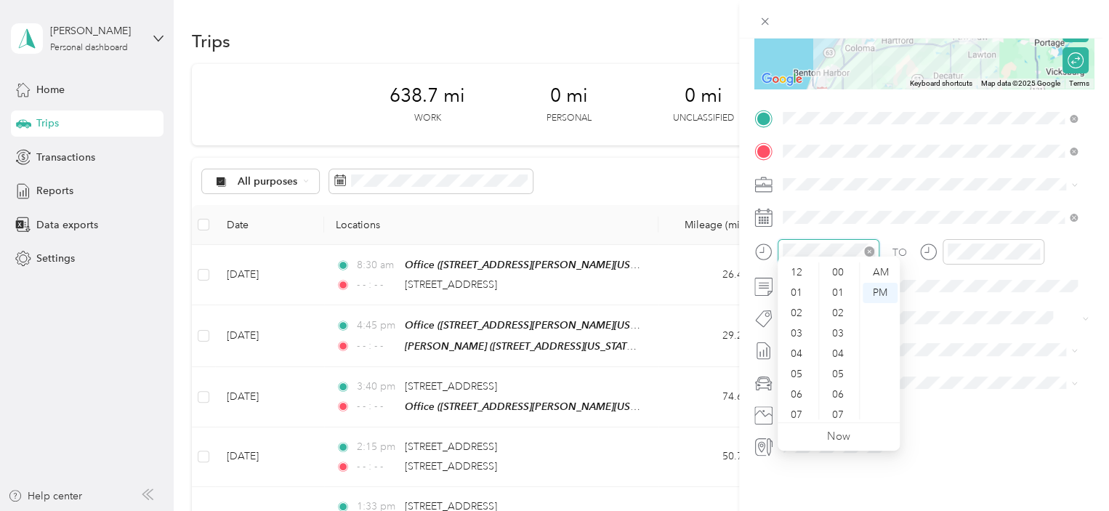
scroll to position [87, 0]
click at [881, 272] on div "AM" at bounding box center [880, 272] width 35 height 20
click at [839, 335] on div "30" at bounding box center [839, 337] width 35 height 20
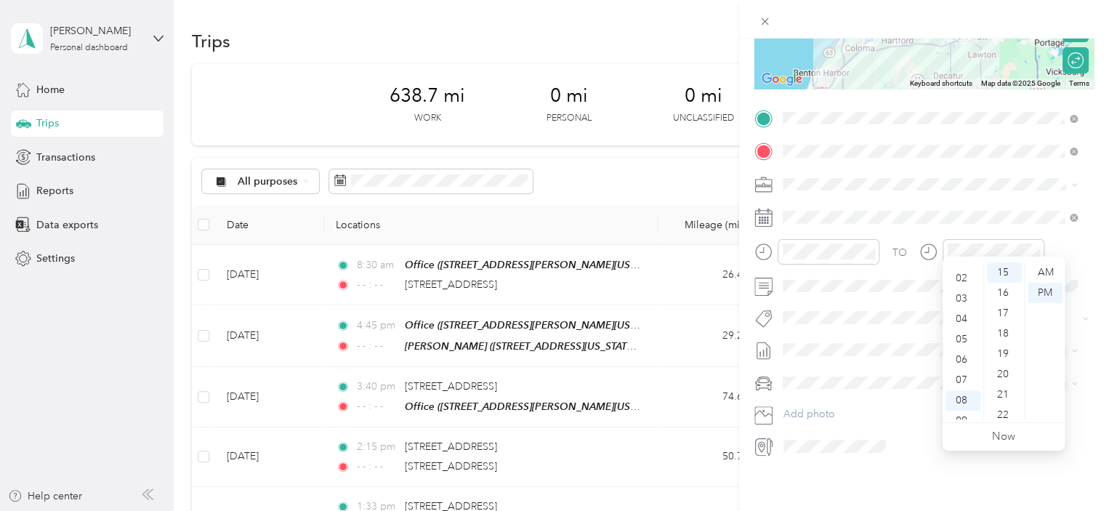
scroll to position [29, 0]
click at [960, 299] on div "03" at bounding box center [963, 304] width 35 height 20
click at [1003, 273] on div "00" at bounding box center [1004, 272] width 35 height 20
click at [1002, 273] on div "00" at bounding box center [1004, 272] width 35 height 20
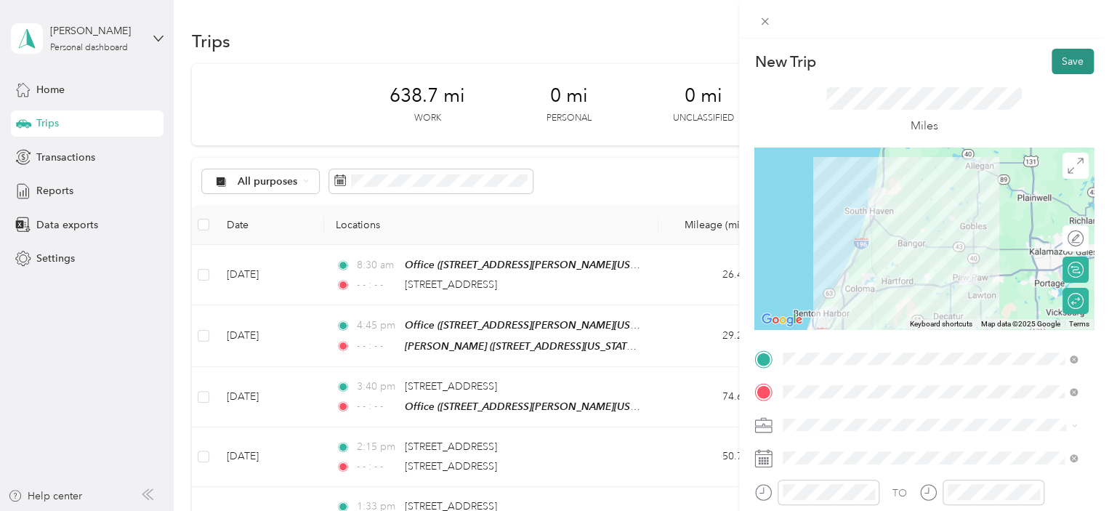
click at [1058, 61] on button "Save" at bounding box center [1073, 61] width 42 height 25
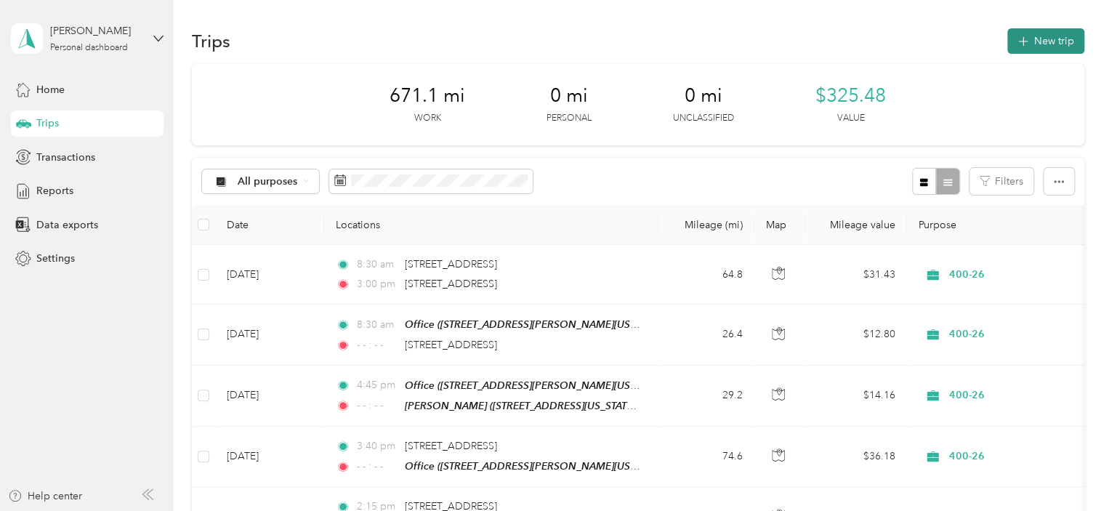
click at [1034, 38] on button "New trip" at bounding box center [1045, 40] width 77 height 25
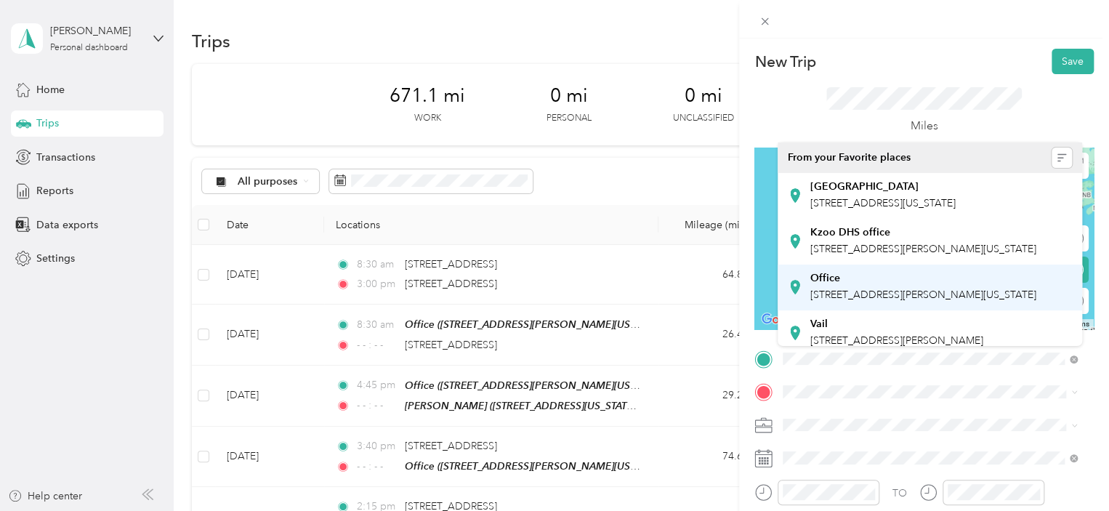
click at [922, 301] on span "[STREET_ADDRESS][PERSON_NAME][US_STATE]" at bounding box center [923, 295] width 226 height 12
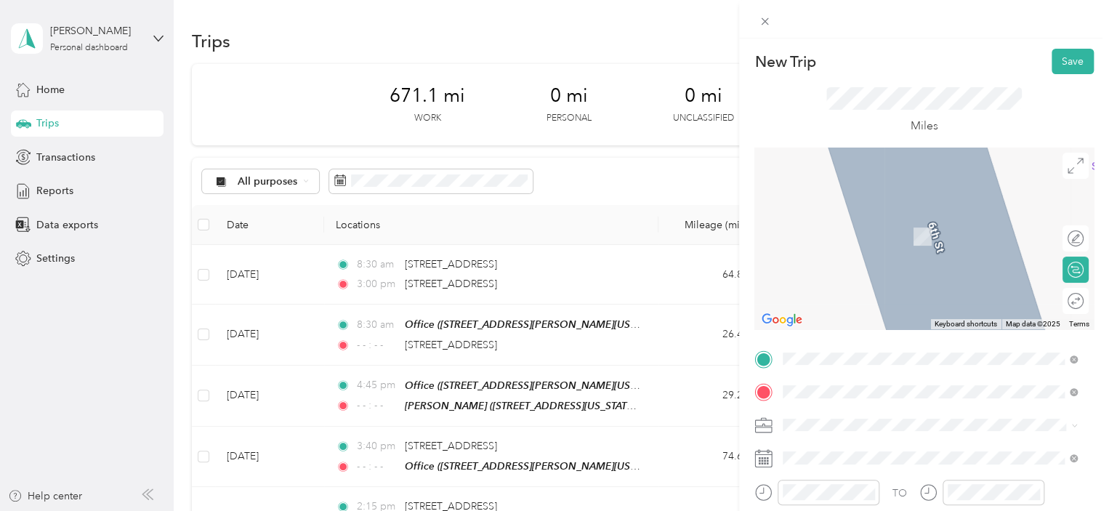
click at [880, 243] on span "[STREET_ADDRESS][US_STATE]" at bounding box center [882, 236] width 145 height 12
click at [948, 241] on div "[STREET_ADDRESS][US_STATE]" at bounding box center [930, 231] width 284 height 20
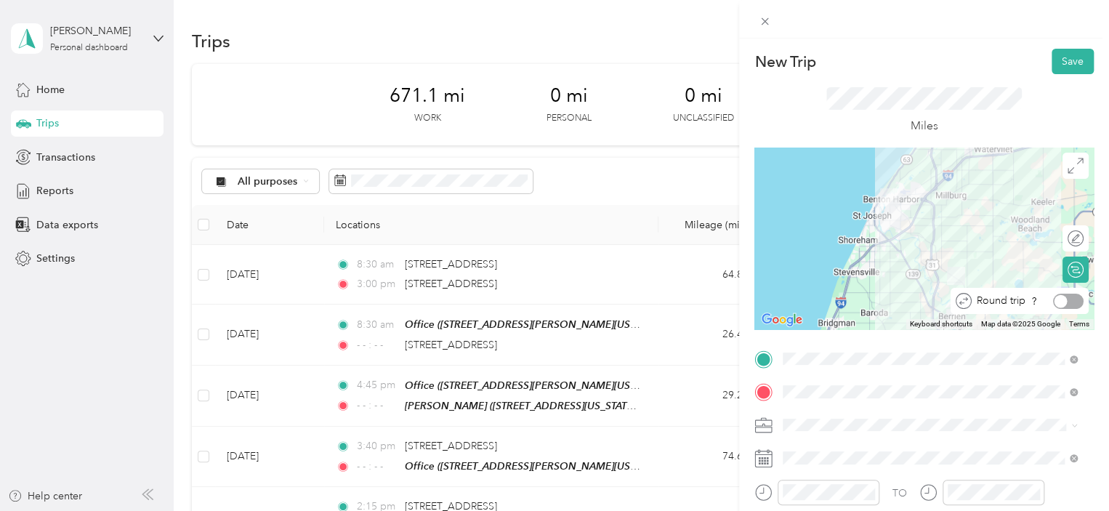
click at [1064, 302] on div at bounding box center [1068, 301] width 31 height 15
click at [808, 371] on div "400-26" at bounding box center [930, 365] width 284 height 15
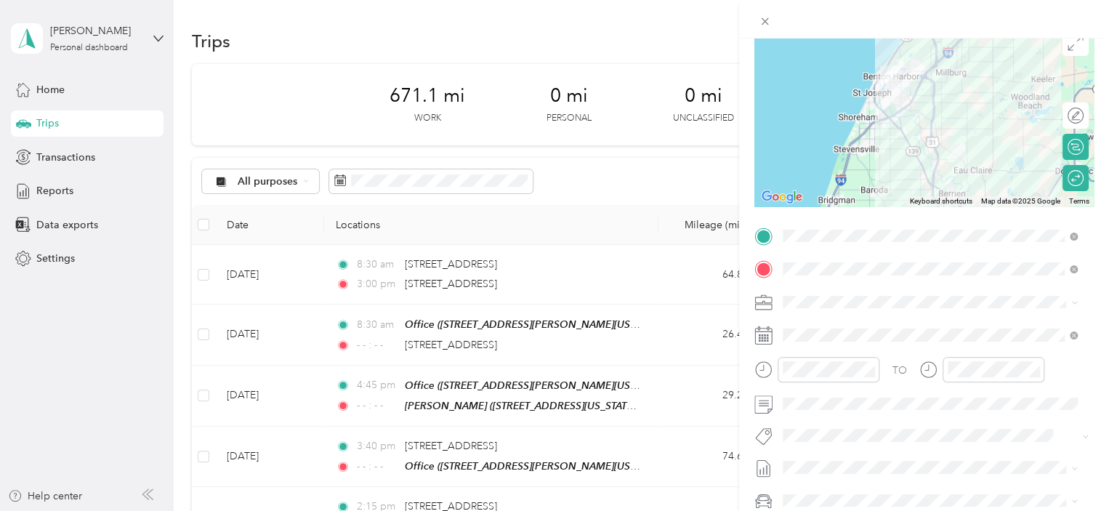
scroll to position [251, 0]
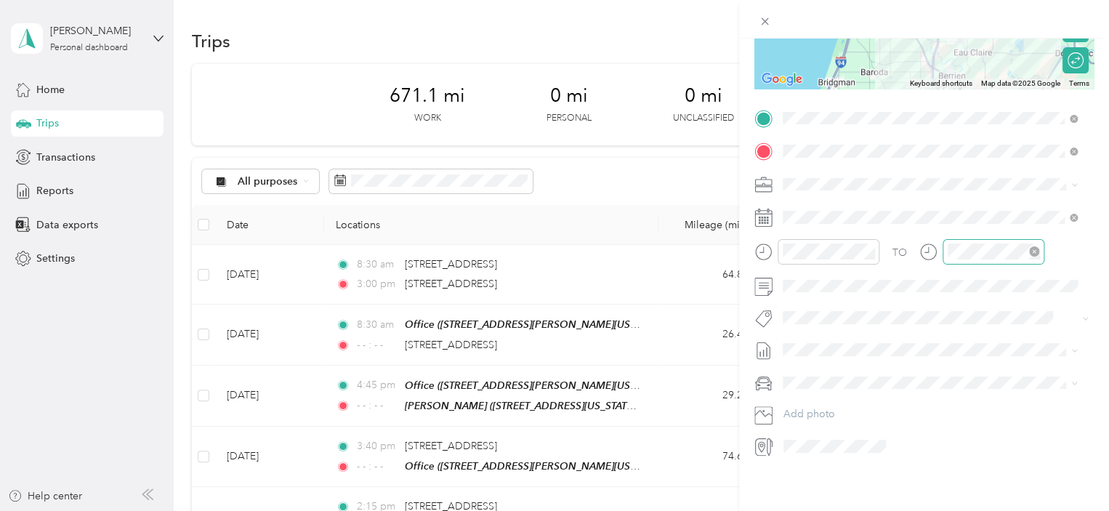
click at [1032, 246] on icon "close-circle" at bounding box center [1034, 251] width 10 height 10
click at [906, 347] on div "5" at bounding box center [907, 340] width 19 height 18
click at [797, 383] on div "10" at bounding box center [798, 389] width 35 height 20
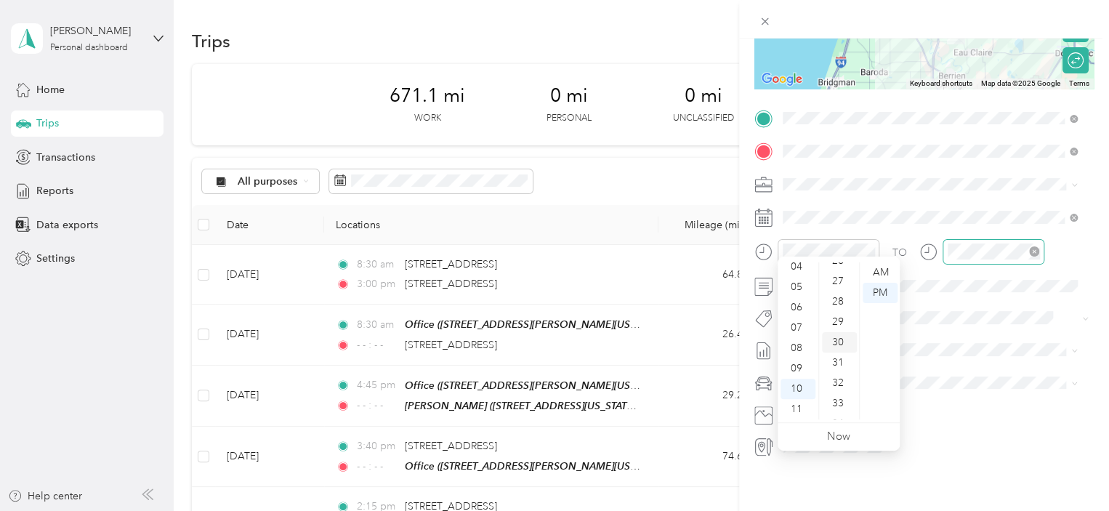
click at [832, 342] on div "30" at bounding box center [839, 342] width 35 height 20
click at [878, 275] on div "AM" at bounding box center [880, 272] width 35 height 20
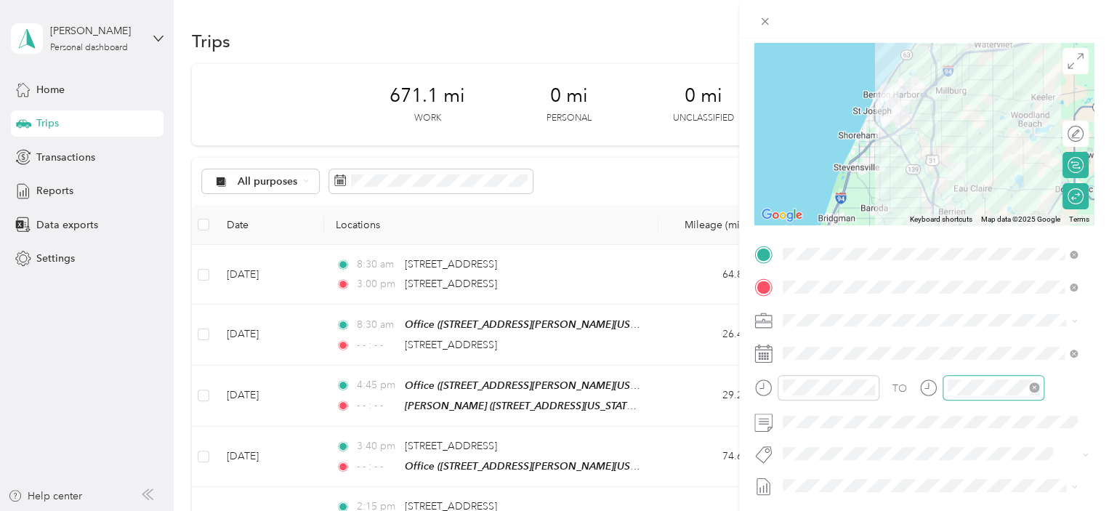
scroll to position [0, 0]
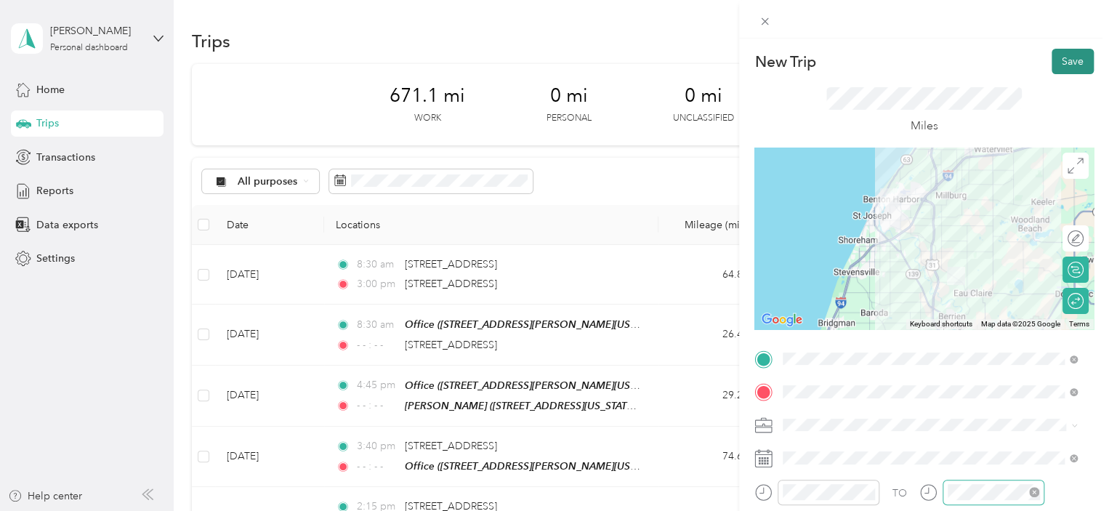
click at [1052, 59] on button "Save" at bounding box center [1073, 61] width 42 height 25
